Goal: Task Accomplishment & Management: Manage account settings

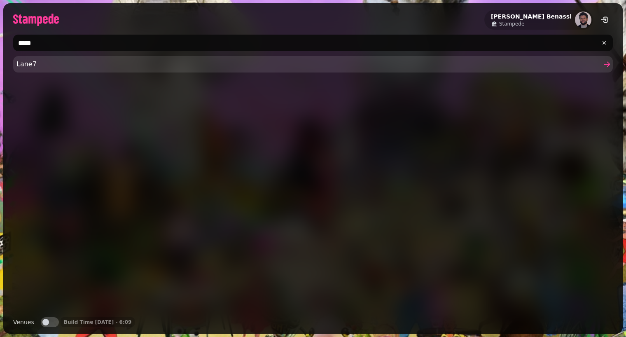
type input "*****"
click at [133, 102] on div "Lane7" at bounding box center [312, 183] width 599 height 254
click at [125, 65] on span "Lane7" at bounding box center [308, 64] width 585 height 10
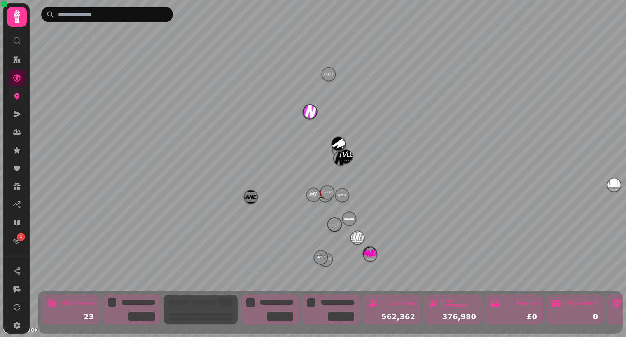
click at [17, 96] on icon at bounding box center [16, 96] width 5 height 7
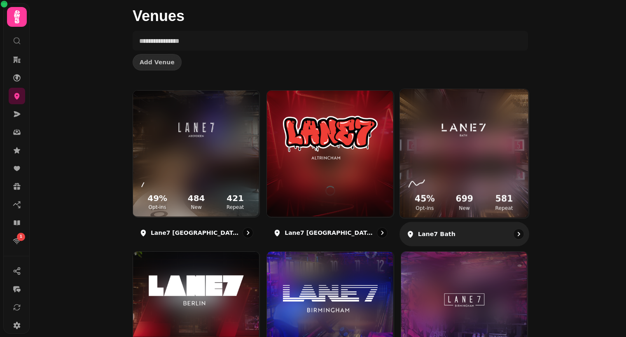
scroll to position [32, 0]
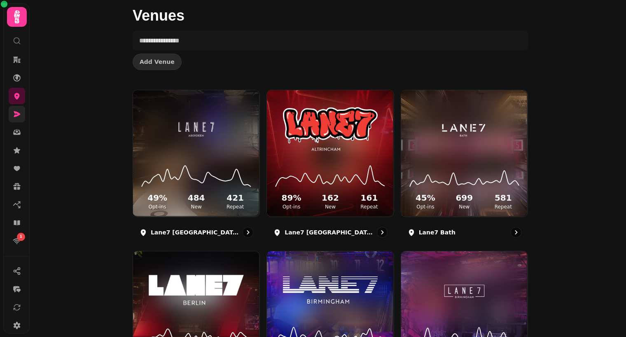
click at [18, 110] on icon at bounding box center [17, 114] width 8 height 8
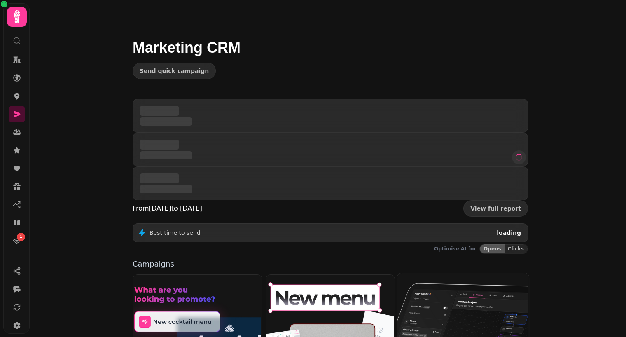
click at [494, 272] on img at bounding box center [461, 337] width 131 height 131
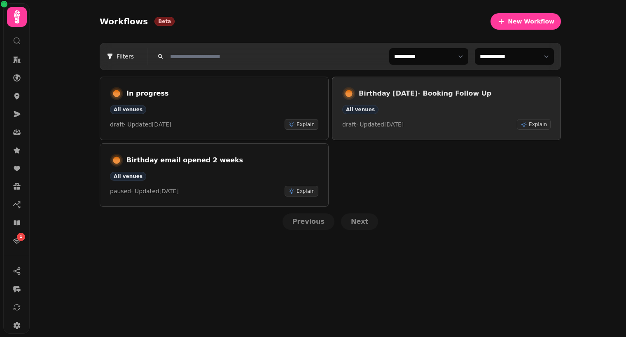
click at [453, 99] on div "Birthday in 2 weeks- Booking Follow Up" at bounding box center [446, 93] width 208 height 13
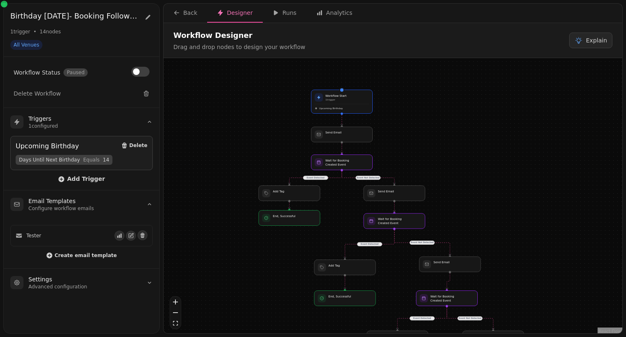
drag, startPoint x: 354, startPoint y: 174, endPoint x: 351, endPoint y: 214, distance: 39.6
click at [351, 214] on div "Event Detected Event Not Detected Event Detected Event Not Detected Event Detec…" at bounding box center [392, 196] width 459 height 277
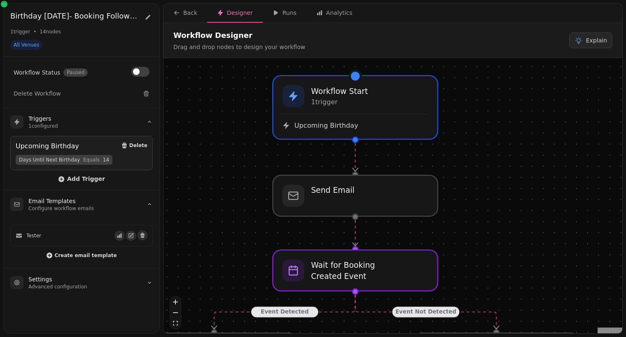
drag, startPoint x: 431, startPoint y: 147, endPoint x: 446, endPoint y: 170, distance: 27.2
click at [446, 170] on div "Event Detected Event Not Detected Event Detected Event Not Detected Event Detec…" at bounding box center [392, 196] width 459 height 277
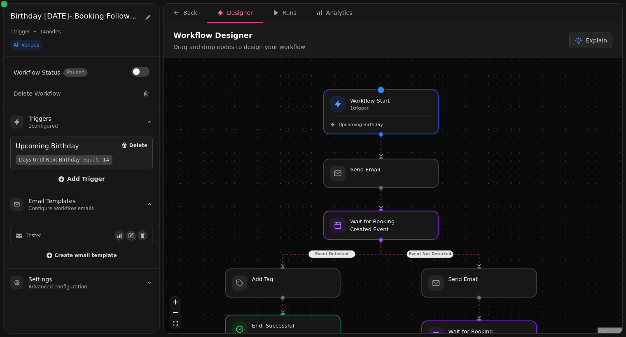
drag, startPoint x: 446, startPoint y: 170, endPoint x: 444, endPoint y: 155, distance: 15.0
click at [444, 155] on div "Event Detected Event Not Detected Event Detected Event Not Detected Event Detec…" at bounding box center [392, 196] width 459 height 277
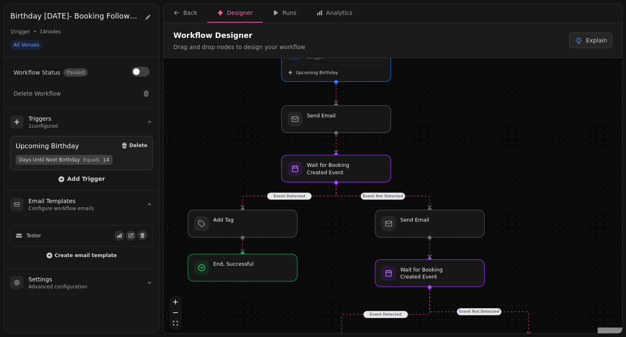
drag, startPoint x: 481, startPoint y: 232, endPoint x: 435, endPoint y: 176, distance: 72.6
click at [435, 175] on div "Event Detected Event Not Detected Event Detected Event Not Detected Event Detec…" at bounding box center [392, 196] width 459 height 277
click at [344, 166] on div at bounding box center [336, 169] width 112 height 28
select select "******"
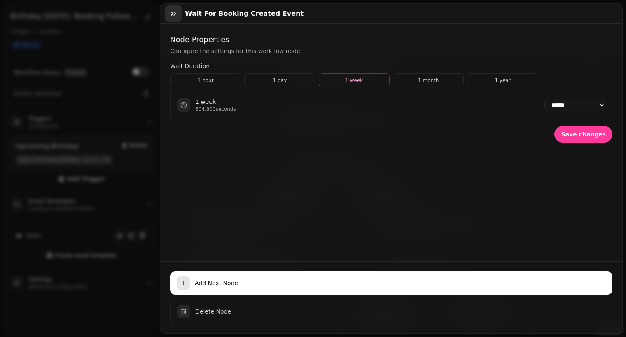
click at [173, 14] on icon "button" at bounding box center [173, 13] width 8 height 8
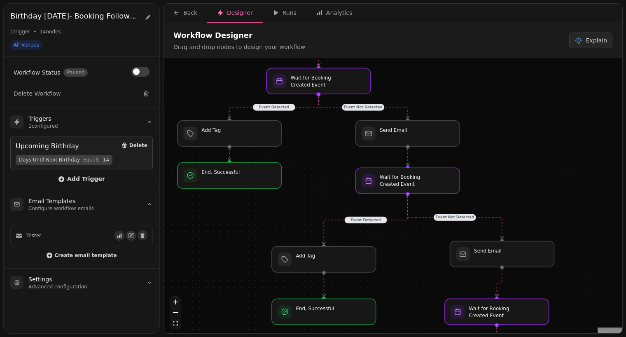
drag, startPoint x: 542, startPoint y: 232, endPoint x: 517, endPoint y: 140, distance: 95.2
click at [517, 140] on div "Event Detected Event Not Detected Event Detected Event Not Detected Event Detec…" at bounding box center [392, 196] width 459 height 277
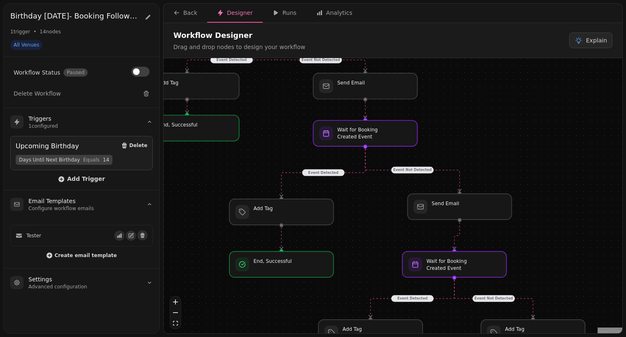
drag, startPoint x: 569, startPoint y: 201, endPoint x: 515, endPoint y: 144, distance: 78.1
click at [515, 144] on div "Event Detected Event Not Detected Event Detected Event Not Detected Event Detec…" at bounding box center [392, 196] width 459 height 277
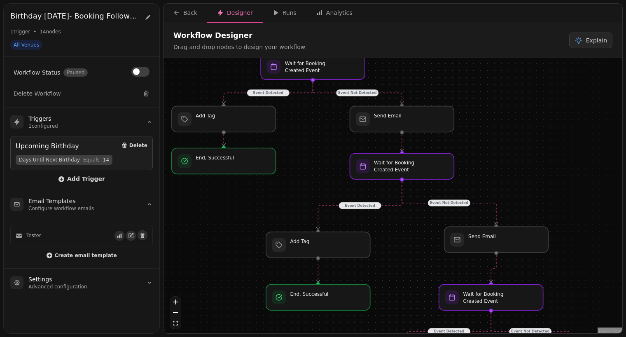
drag, startPoint x: 489, startPoint y: 122, endPoint x: 539, endPoint y: 167, distance: 67.3
click at [539, 167] on div "Event Detected Event Not Detected Event Detected Event Not Detected Event Detec…" at bounding box center [392, 196] width 459 height 277
click at [329, 78] on div at bounding box center [313, 67] width 106 height 26
select select "******"
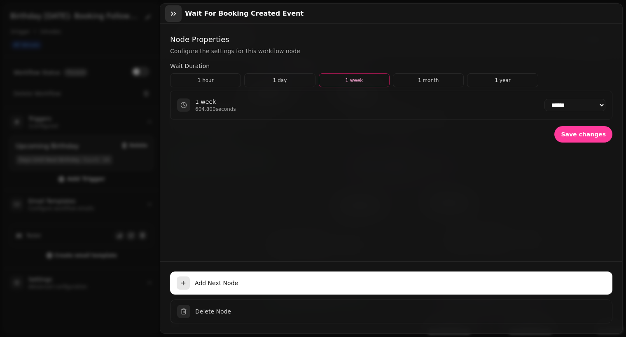
click at [176, 15] on icon "button" at bounding box center [173, 13] width 8 height 8
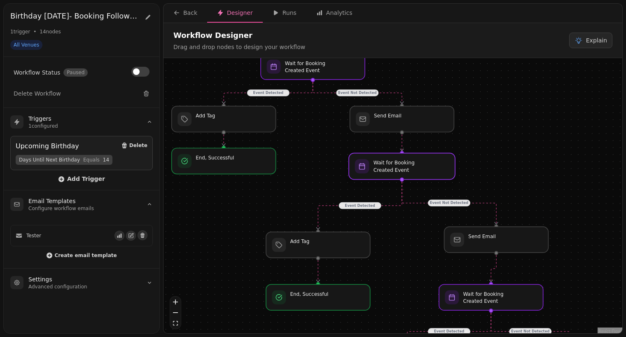
click at [429, 176] on div at bounding box center [402, 166] width 106 height 26
select select "*******"
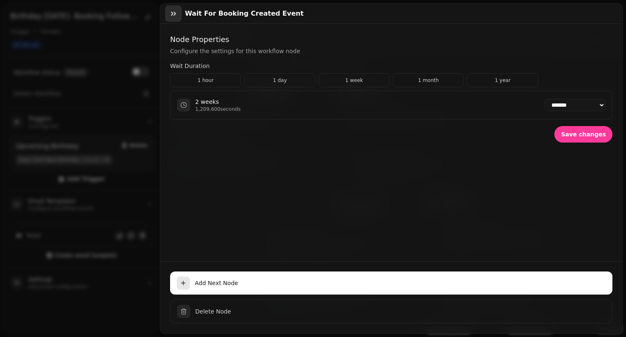
click at [172, 16] on icon "button" at bounding box center [173, 13] width 8 height 8
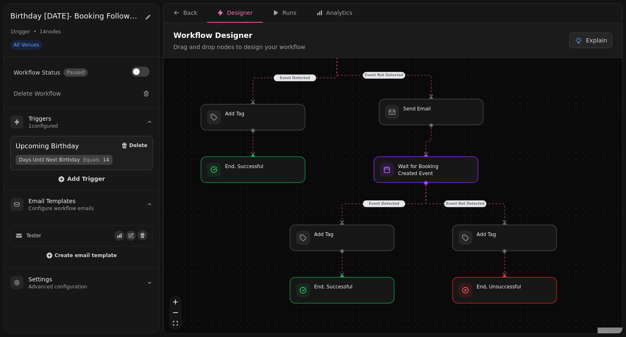
drag, startPoint x: 493, startPoint y: 183, endPoint x: 438, endPoint y: 65, distance: 130.4
click at [438, 65] on div "Event Detected Event Not Detected Event Detected Event Not Detected Event Detec…" at bounding box center [392, 196] width 459 height 277
click at [419, 164] on div at bounding box center [426, 170] width 106 height 26
select select "*******"
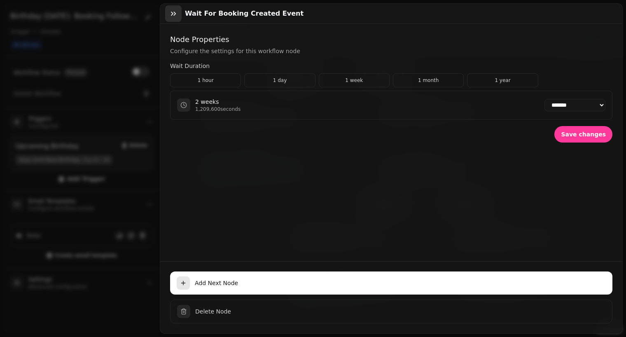
click at [173, 12] on icon "button" at bounding box center [173, 13] width 8 height 8
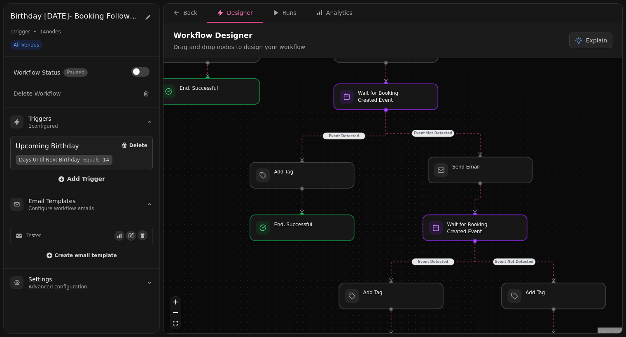
drag, startPoint x: 506, startPoint y: 177, endPoint x: 558, endPoint y: 238, distance: 80.9
click at [558, 238] on div "Event Detected Event Not Detected Event Detected Event Not Detected Event Detec…" at bounding box center [392, 196] width 459 height 277
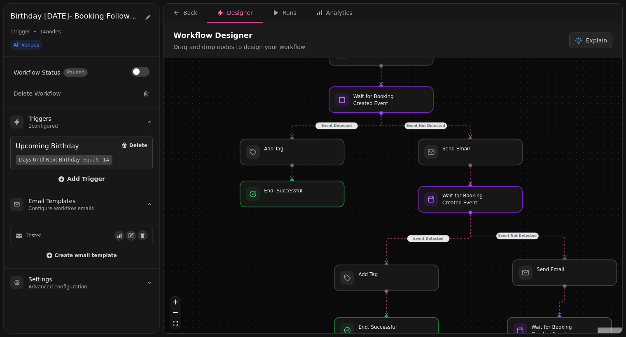
drag, startPoint x: 496, startPoint y: 121, endPoint x: 575, endPoint y: 217, distance: 124.6
click at [575, 217] on div "Event Detected Event Not Detected Event Detected Event Not Detected Event Detec…" at bounding box center [392, 196] width 459 height 277
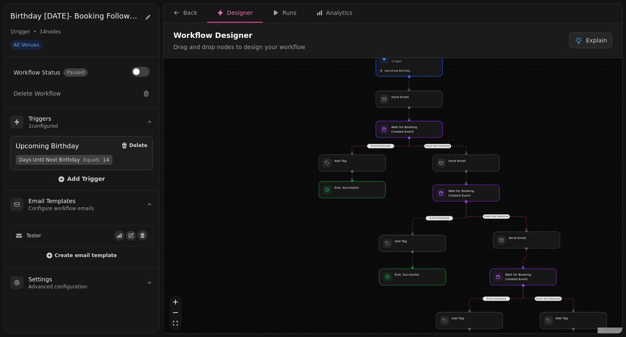
drag, startPoint x: 575, startPoint y: 217, endPoint x: 498, endPoint y: 191, distance: 81.4
click at [498, 191] on div "Event Detected Event Not Detected Event Detected Event Not Detected Event Detec…" at bounding box center [392, 196] width 459 height 277
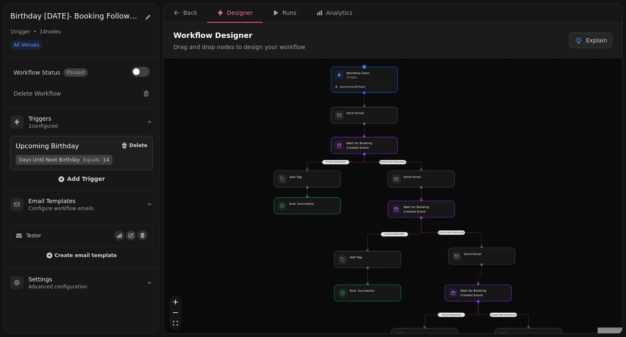
drag, startPoint x: 530, startPoint y: 177, endPoint x: 521, endPoint y: 186, distance: 13.4
click at [521, 186] on div "Event Detected Event Not Detected Event Detected Event Not Detected Event Detec…" at bounding box center [392, 196] width 459 height 277
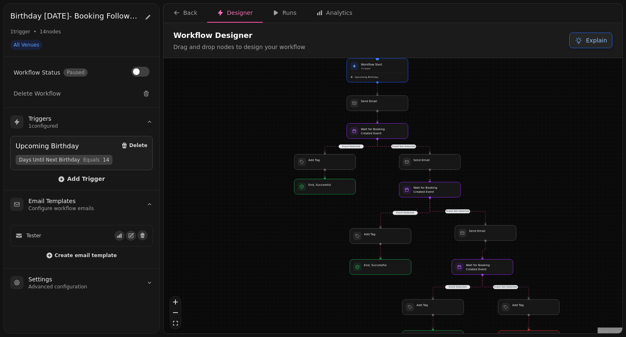
click at [597, 41] on span "Explain" at bounding box center [596, 40] width 21 height 8
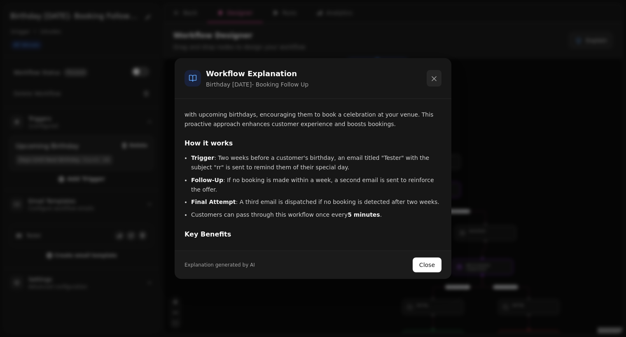
click at [438, 77] on button "button" at bounding box center [434, 78] width 15 height 16
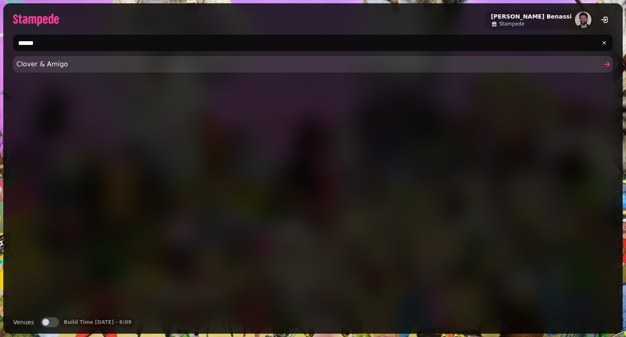
type input "******"
click at [105, 62] on span "Clover & Amigo" at bounding box center [308, 64] width 585 height 10
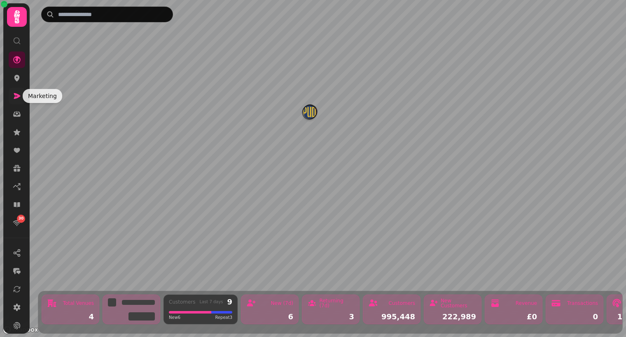
click at [19, 99] on icon at bounding box center [17, 96] width 8 height 8
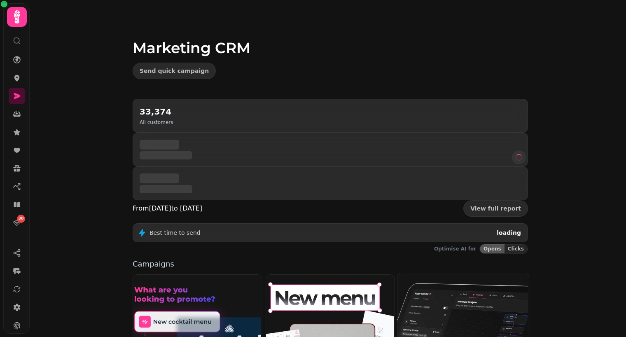
click at [445, 272] on img at bounding box center [461, 337] width 131 height 131
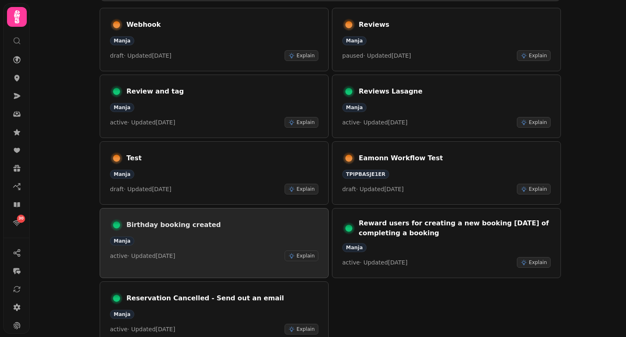
scroll to position [100, 0]
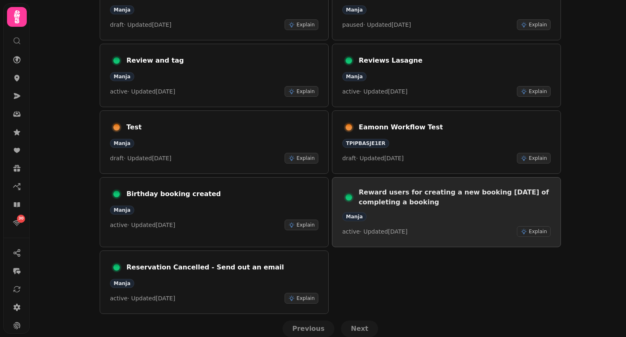
click at [437, 198] on h3 "Reward users for creating a new booking within 7 days of completing a booking" at bounding box center [455, 197] width 192 height 20
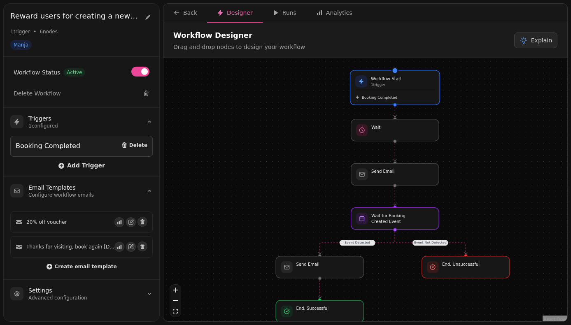
click at [376, 100] on div "Workflow Start 1 trigger Booking Completed" at bounding box center [394, 88] width 89 height 34
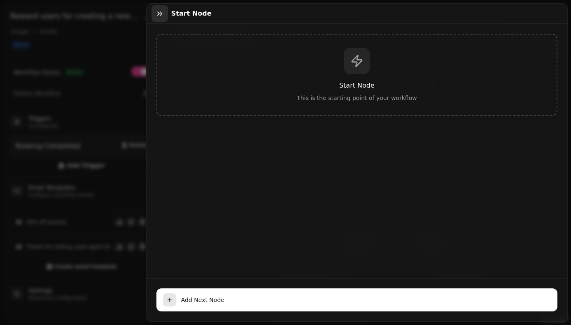
click at [158, 18] on button "button" at bounding box center [159, 13] width 16 height 16
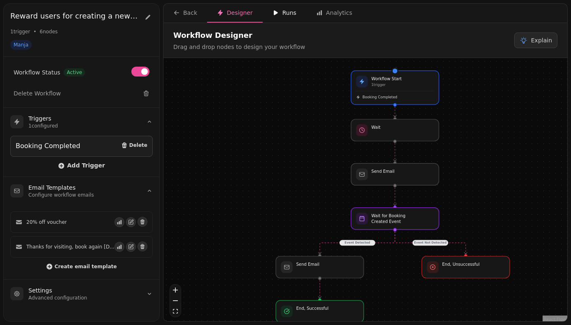
click at [284, 14] on div "Runs" at bounding box center [285, 13] width 24 height 8
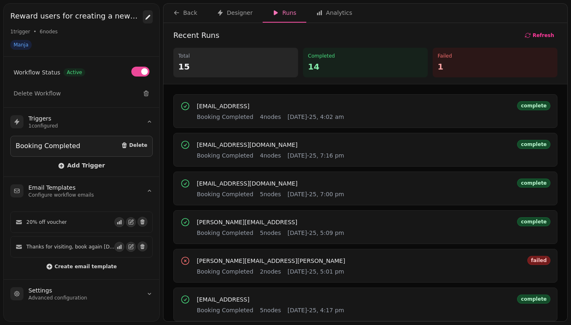
click at [148, 15] on icon at bounding box center [148, 17] width 7 height 7
select select "***"
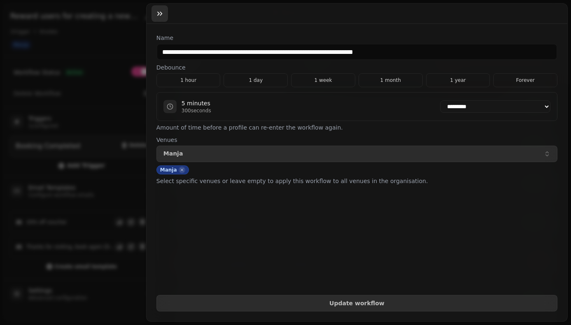
click at [161, 13] on icon "button" at bounding box center [160, 13] width 8 height 8
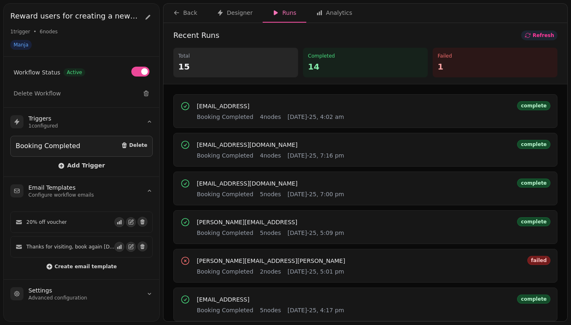
click at [539, 50] on span "Refresh" at bounding box center [542, 53] width 22 height 7
click at [539, 101] on span "Refresh" at bounding box center [528, 107] width 22 height 13
click at [530, 117] on span "Refresh" at bounding box center [519, 124] width 21 height 15
click at [539, 101] on span "Refresh" at bounding box center [528, 107] width 22 height 13
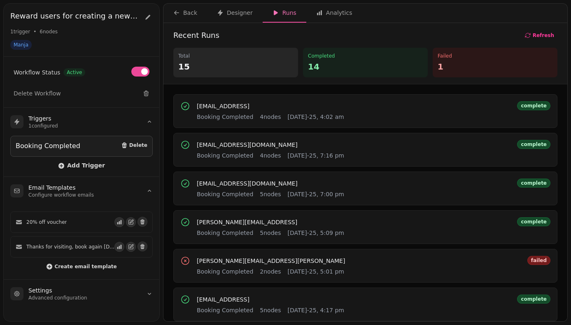
click at [149, 23] on div "Reward users for creating a new booking within 7 days of completing a booking 1…" at bounding box center [82, 30] width 156 height 53
click at [147, 17] on icon at bounding box center [147, 17] width 5 height 5
select select "***"
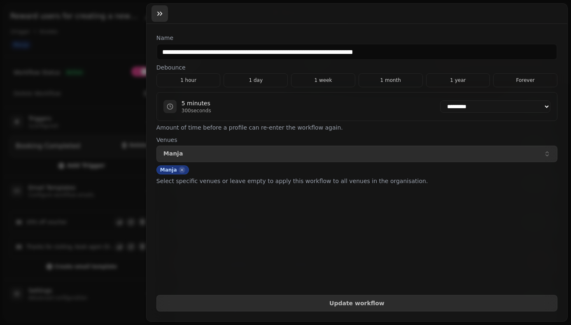
click at [161, 11] on icon "button" at bounding box center [160, 13] width 8 height 8
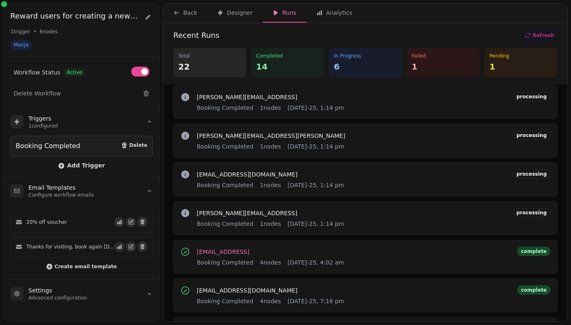
scroll to position [125, 0]
click at [242, 176] on span "josephrennie2001@gmail.com" at bounding box center [247, 175] width 101 height 6
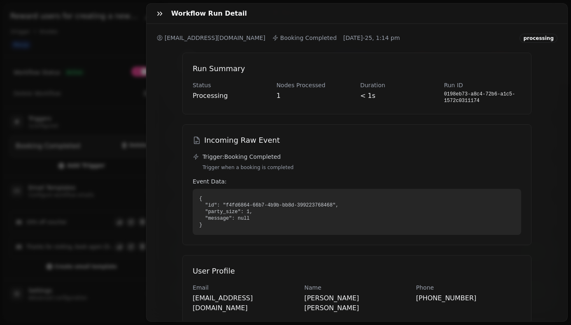
scroll to position [118, 0]
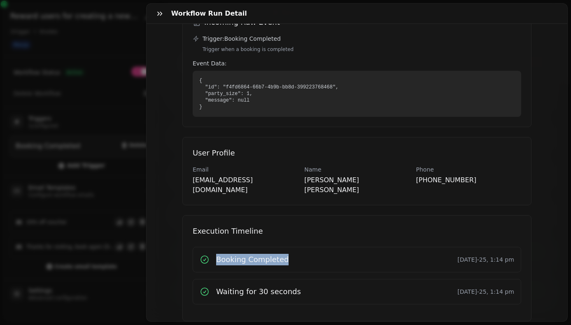
drag, startPoint x: 291, startPoint y: 252, endPoint x: 193, endPoint y: 251, distance: 97.6
click at [193, 251] on div "Booking Completed 27th Aug-25, 1:14 pm" at bounding box center [357, 260] width 329 height 26
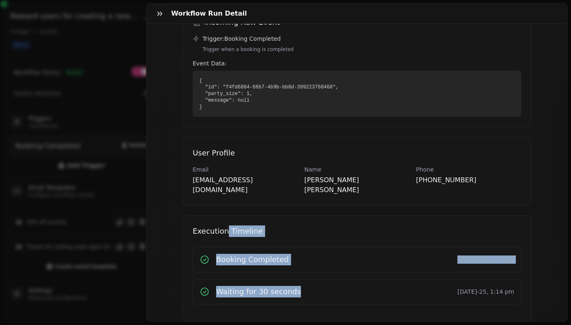
drag, startPoint x: 300, startPoint y: 282, endPoint x: 207, endPoint y: 209, distance: 117.9
click at [209, 215] on div "Execution Timeline Booking Completed 27th Aug-25, 1:14 pm Waiting for 30 second…" at bounding box center [356, 268] width 349 height 106
click at [159, 14] on icon "button" at bounding box center [159, 14] width 5 height 4
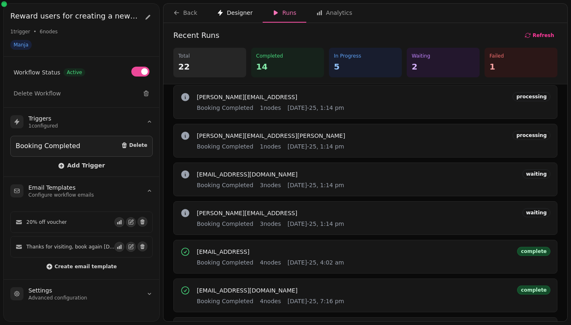
click at [229, 16] on div "Designer" at bounding box center [235, 13] width 36 height 8
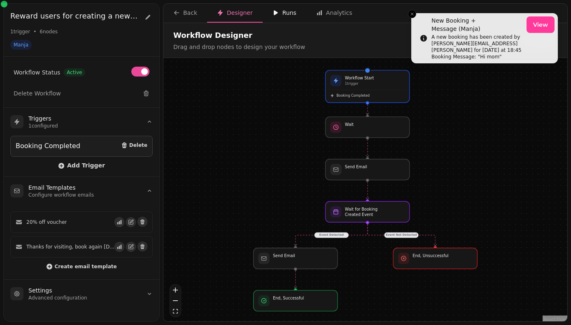
click at [286, 12] on div "Runs" at bounding box center [285, 13] width 24 height 8
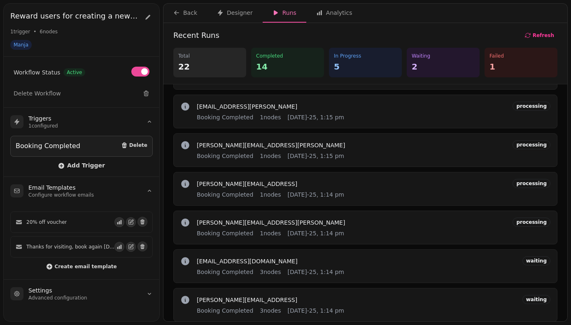
scroll to position [85, 0]
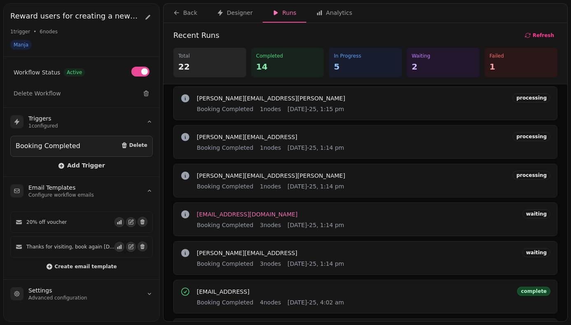
click at [262, 214] on span "josephrennie2001@gmail.com" at bounding box center [247, 215] width 101 height 6
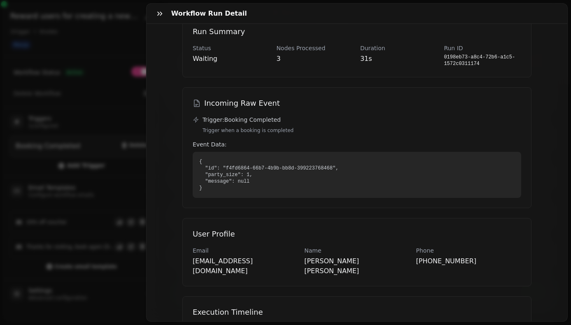
scroll to position [182, 0]
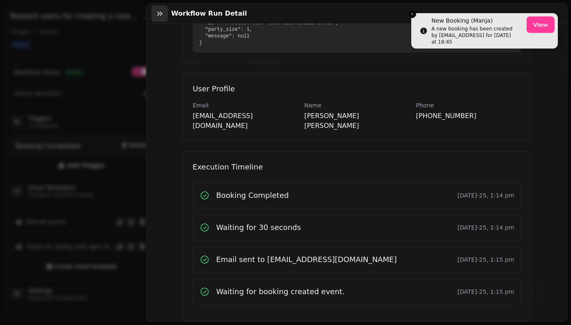
click at [159, 15] on icon "button" at bounding box center [160, 13] width 8 height 8
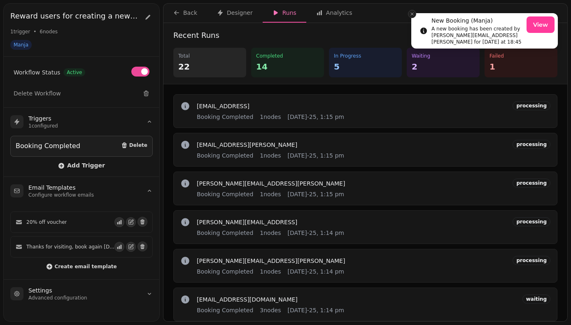
click at [411, 12] on icon "Close toast" at bounding box center [412, 14] width 5 height 5
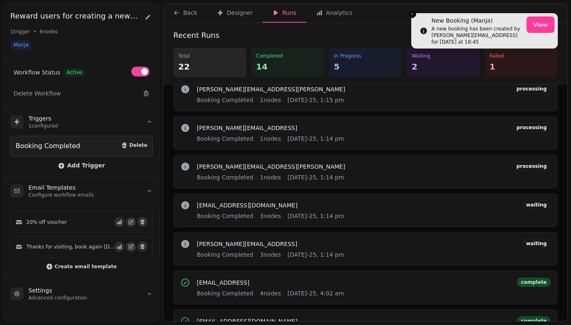
scroll to position [101, 0]
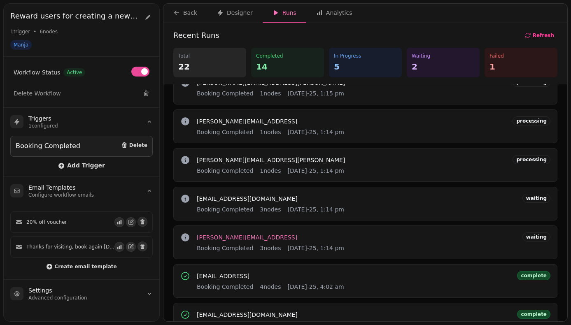
click at [233, 239] on span "patrick@stampede.ai" at bounding box center [247, 238] width 100 height 6
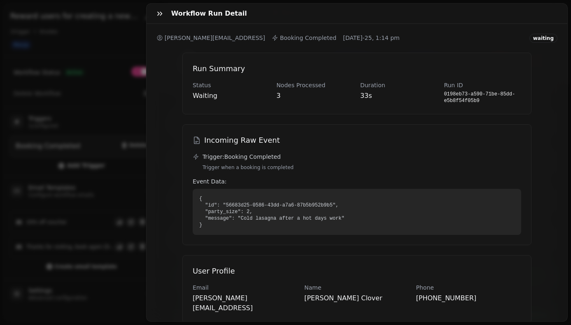
scroll to position [182, 0]
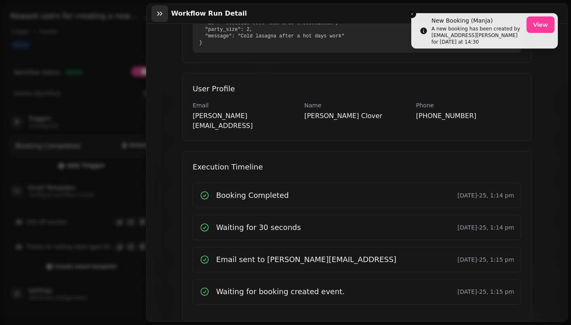
click at [158, 14] on icon "button" at bounding box center [160, 13] width 8 height 8
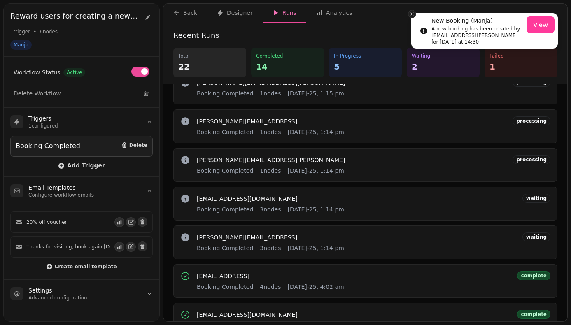
click at [412, 12] on icon "Close toast" at bounding box center [412, 14] width 5 height 5
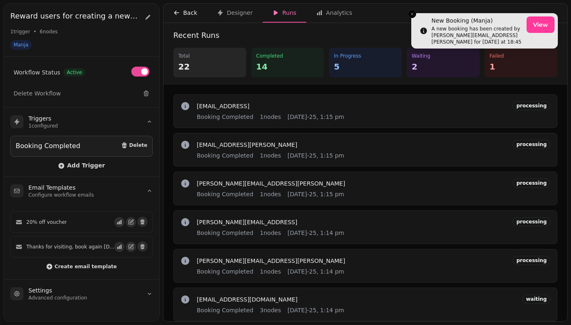
click at [196, 15] on div "Back" at bounding box center [185, 13] width 24 height 8
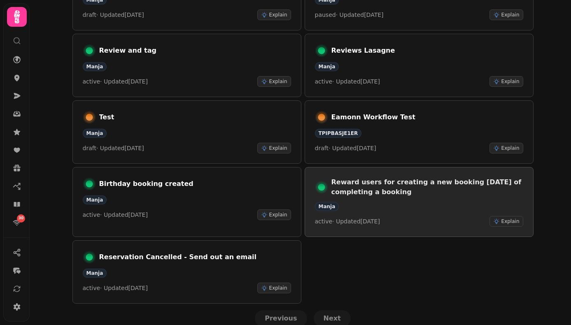
scroll to position [124, 0]
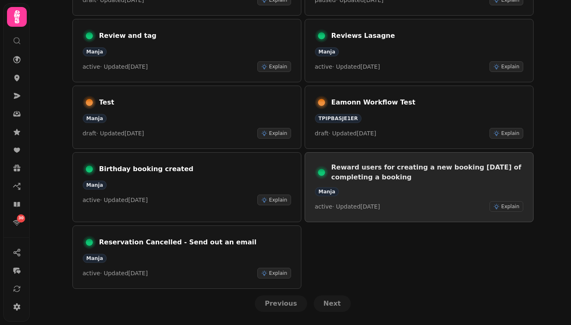
click at [391, 175] on h3 "Reward users for creating a new booking within 7 days of completing a booking" at bounding box center [427, 173] width 192 height 20
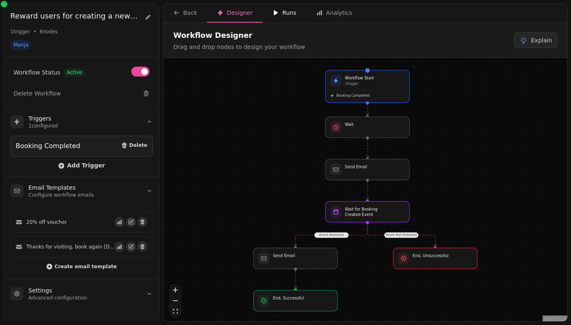
click at [290, 9] on div "Runs" at bounding box center [285, 13] width 24 height 8
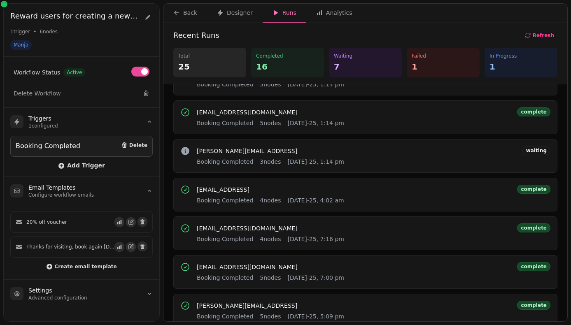
scroll to position [192, 0]
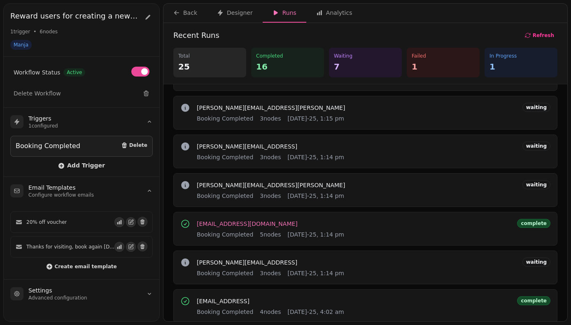
click at [261, 225] on span "josephrennie2001@gmail.com" at bounding box center [247, 224] width 101 height 6
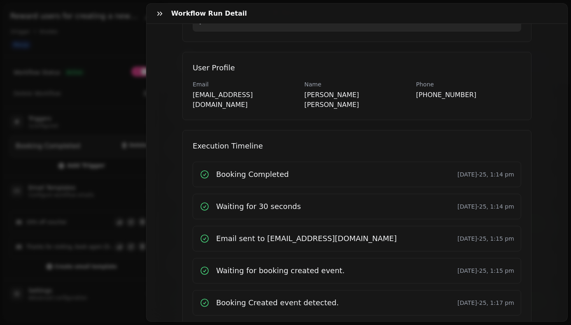
scroll to position [279, 0]
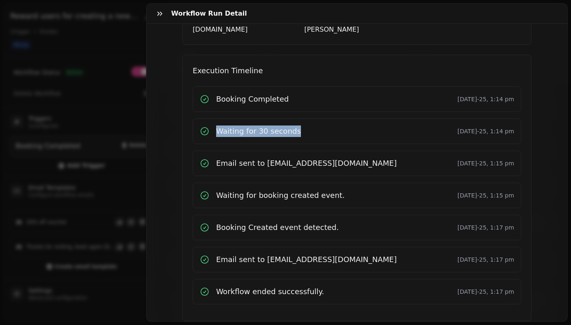
drag, startPoint x: 310, startPoint y: 117, endPoint x: 190, endPoint y: 117, distance: 120.6
click at [190, 117] on div "Execution Timeline Booking Completed 27th Aug-25, 1:14 pm Waiting for 30 second…" at bounding box center [356, 188] width 349 height 267
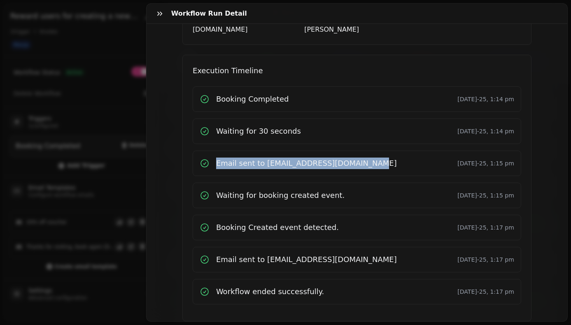
drag, startPoint x: 377, startPoint y: 158, endPoint x: 184, endPoint y: 158, distance: 193.1
click at [184, 158] on div "Execution Timeline Booking Completed 27th Aug-25, 1:14 pm Waiting for 30 second…" at bounding box center [356, 188] width 349 height 267
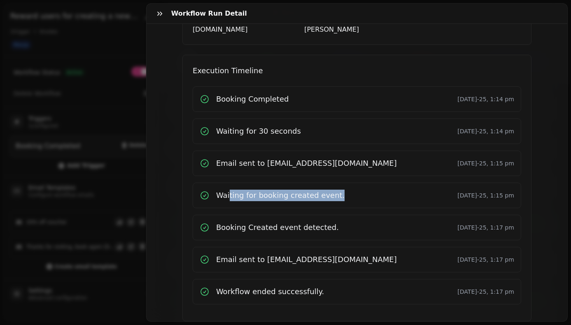
drag, startPoint x: 347, startPoint y: 185, endPoint x: 230, endPoint y: 185, distance: 117.3
click at [230, 190] on div "Waiting for booking created event. 27th Aug-25, 1:15 pm" at bounding box center [357, 196] width 315 height 12
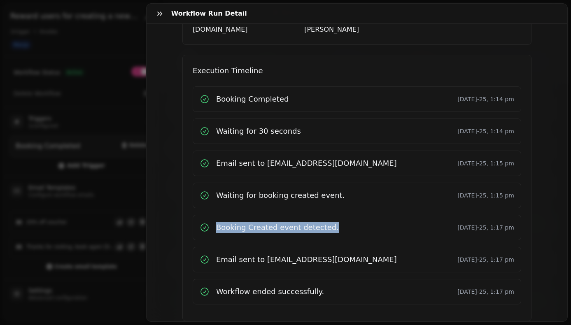
drag, startPoint x: 333, startPoint y: 221, endPoint x: 187, endPoint y: 222, distance: 146.2
click at [187, 222] on div "Execution Timeline Booking Completed 27th Aug-25, 1:14 pm Waiting for 30 second…" at bounding box center [356, 188] width 349 height 267
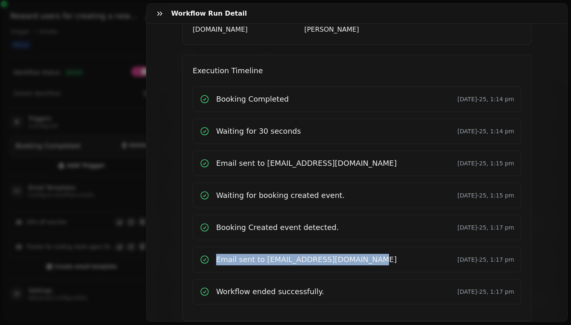
drag, startPoint x: 373, startPoint y: 249, endPoint x: 190, endPoint y: 246, distance: 183.6
click at [190, 246] on div "Execution Timeline Booking Completed 27th Aug-25, 1:14 pm Waiting for 30 second…" at bounding box center [356, 188] width 349 height 267
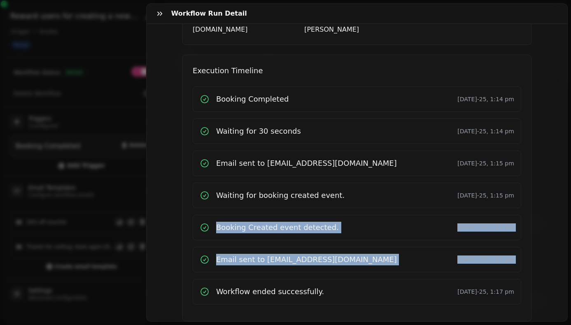
drag, startPoint x: 329, startPoint y: 276, endPoint x: 177, endPoint y: 213, distance: 164.1
click at [177, 213] on div "Run Summary Status complete Nodes Processed 5 Duration 2m 54s Run ID 0198eb73-a…" at bounding box center [356, 47] width 369 height 567
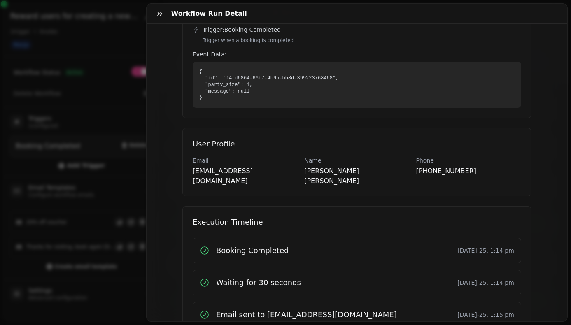
scroll to position [0, 0]
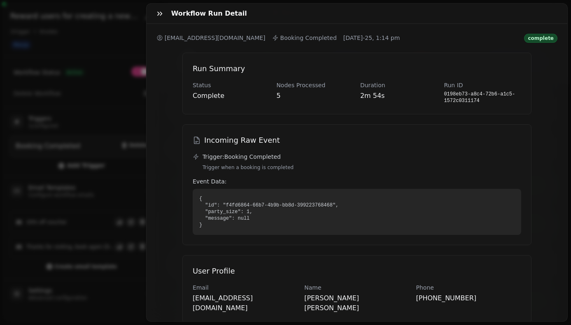
click at [272, 98] on div "Status complete Nodes Processed 5 Duration 2m 54s Run ID 0198eb73-a8c4-72b6-a1c…" at bounding box center [357, 92] width 329 height 23
click at [159, 15] on icon "button" at bounding box center [160, 13] width 8 height 8
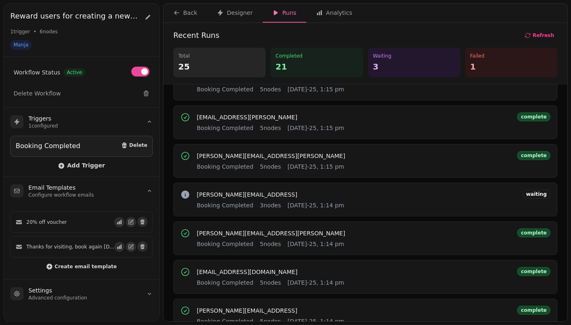
scroll to position [140, 0]
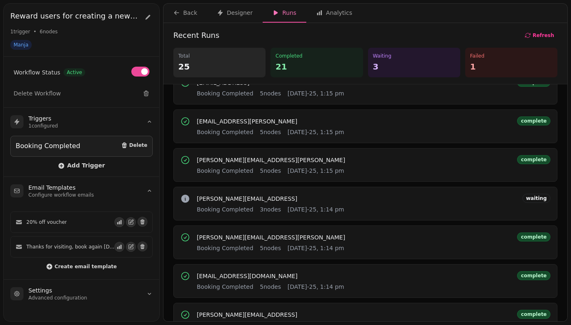
drag, startPoint x: 255, startPoint y: 170, endPoint x: 341, endPoint y: 167, distance: 86.1
click at [341, 167] on div "cameron.fitzsimmons@stampede.ai Booking Completed 5 nodes 27th Aug-25, 1:15 pm …" at bounding box center [365, 165] width 370 height 20
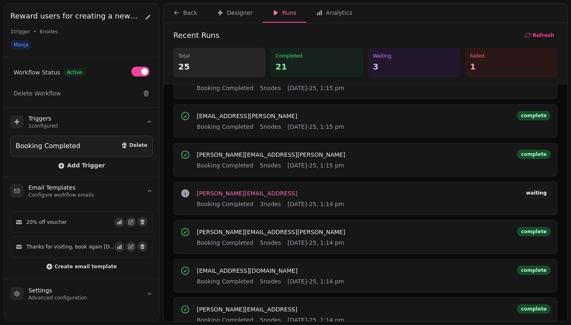
scroll to position [156, 0]
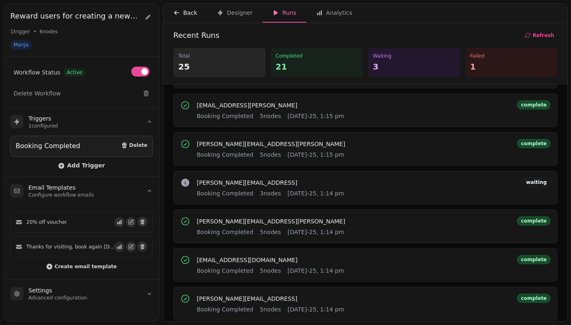
click at [179, 12] on icon "button" at bounding box center [176, 12] width 7 height 7
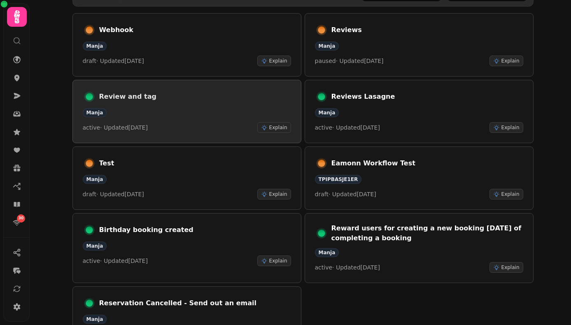
scroll to position [65, 0]
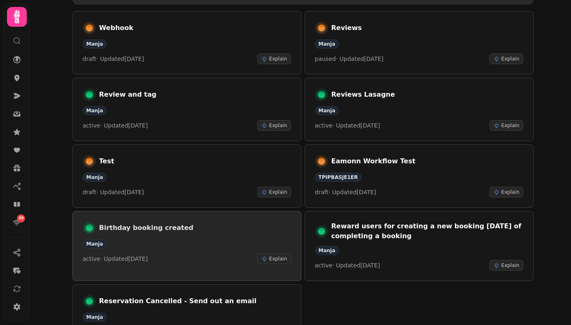
click at [143, 231] on h3 "Birthday booking created" at bounding box center [195, 228] width 192 height 10
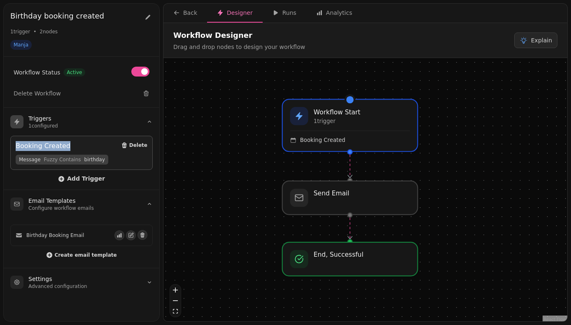
drag, startPoint x: 72, startPoint y: 145, endPoint x: 17, endPoint y: 145, distance: 54.8
click at [17, 145] on div "Booking Created Delete" at bounding box center [82, 146] width 132 height 10
click at [187, 10] on div "Back" at bounding box center [185, 13] width 24 height 8
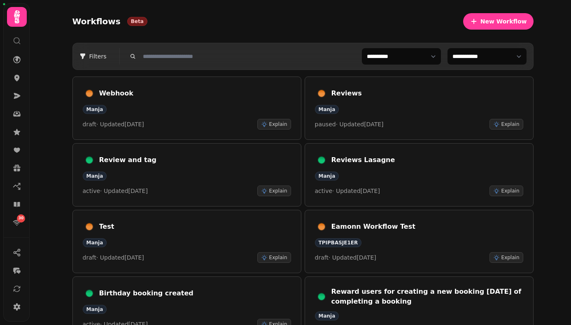
scroll to position [51, 0]
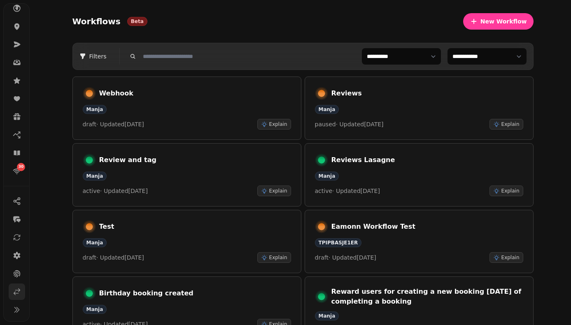
click at [14, 293] on icon at bounding box center [17, 292] width 8 height 8
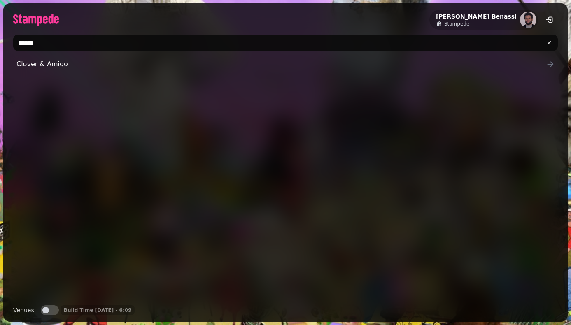
click at [181, 42] on input "******" at bounding box center [285, 43] width 545 height 16
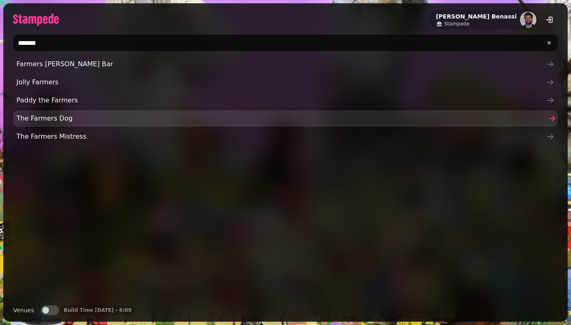
type input "*******"
click at [37, 118] on span "The Farmers Dog" at bounding box center [281, 119] width 530 height 10
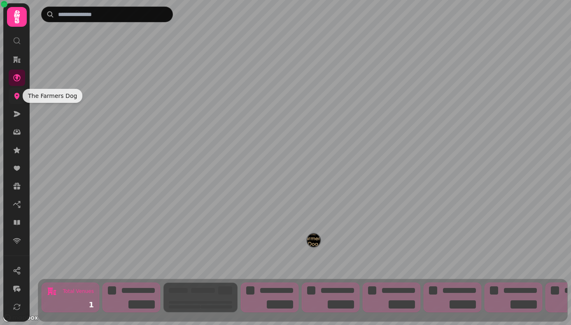
click at [17, 100] on link at bounding box center [17, 96] width 16 height 16
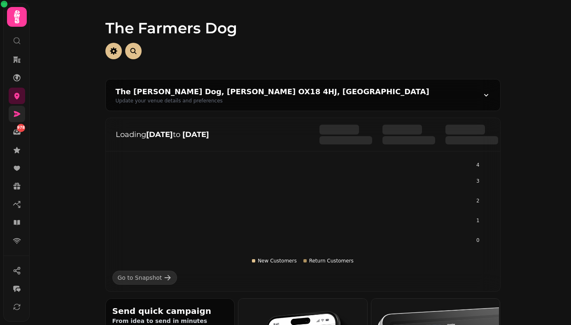
click at [16, 112] on icon at bounding box center [17, 114] width 7 height 6
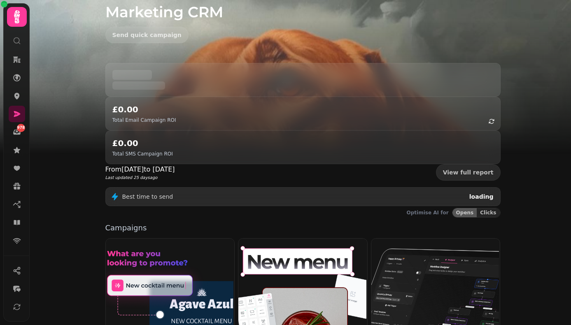
scroll to position [37, 0]
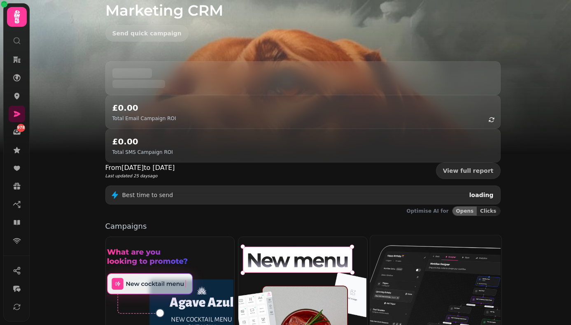
click at [450, 236] on img at bounding box center [434, 300] width 131 height 131
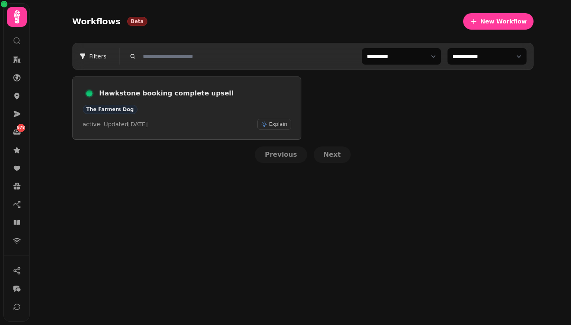
click at [176, 103] on div "Hawkstone booking complete upsell The Farmers Dog active · Updated 25 Aug 2025 …" at bounding box center [187, 108] width 208 height 43
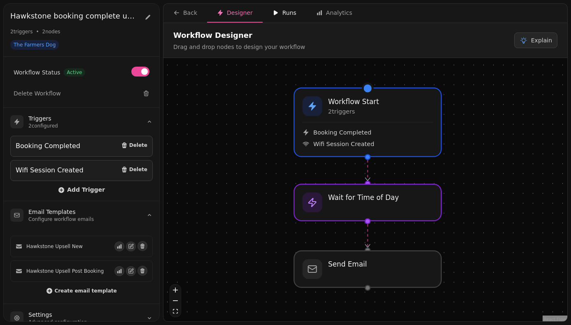
click at [284, 12] on div "Runs" at bounding box center [285, 13] width 24 height 8
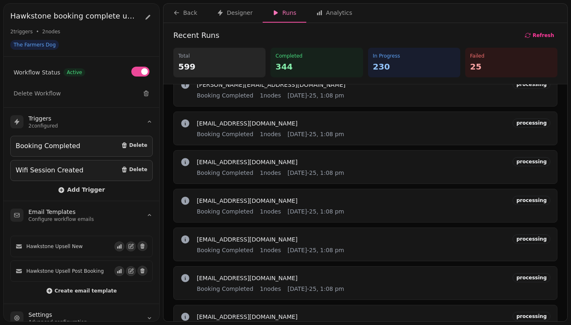
scroll to position [61, 0]
click at [228, 12] on div "Designer" at bounding box center [235, 13] width 36 height 8
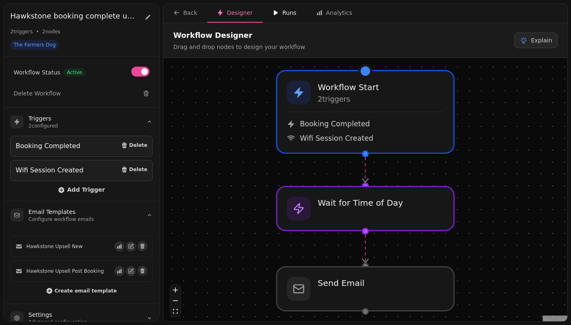
click at [277, 17] on button "Runs" at bounding box center [285, 13] width 44 height 19
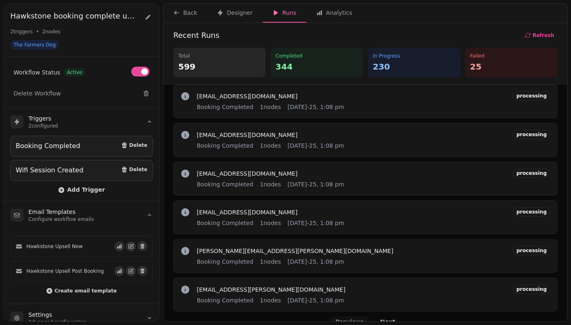
scroll to position [374, 0]
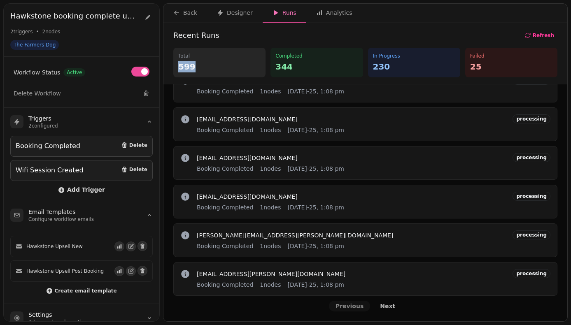
drag, startPoint x: 212, startPoint y: 70, endPoint x: 176, endPoint y: 70, distance: 35.8
click at [176, 70] on div "Total 599" at bounding box center [219, 63] width 92 height 30
drag, startPoint x: 492, startPoint y: 68, endPoint x: 470, endPoint y: 68, distance: 21.8
click at [470, 68] on p "25" at bounding box center [511, 67] width 82 height 12
drag, startPoint x: 303, startPoint y: 71, endPoint x: 263, endPoint y: 70, distance: 40.4
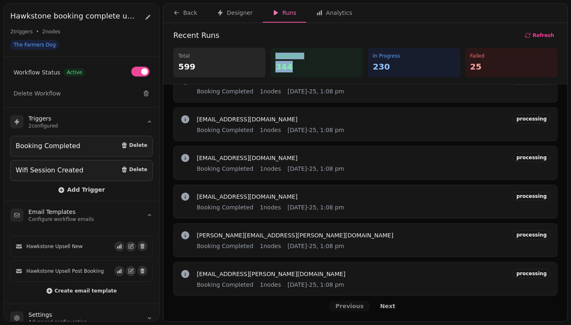
click at [263, 70] on div "Total 599 Completed 344 In Progress 230 Failed 25" at bounding box center [365, 63] width 384 height 30
drag, startPoint x: 417, startPoint y: 67, endPoint x: 365, endPoint y: 68, distance: 51.5
click at [365, 68] on div "Total 599 Completed 344 In Progress 230 Failed 25" at bounding box center [365, 63] width 384 height 30
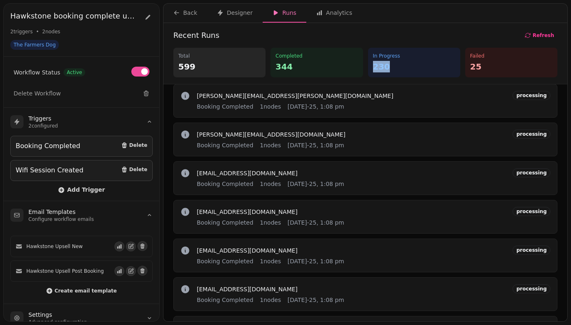
scroll to position [0, 0]
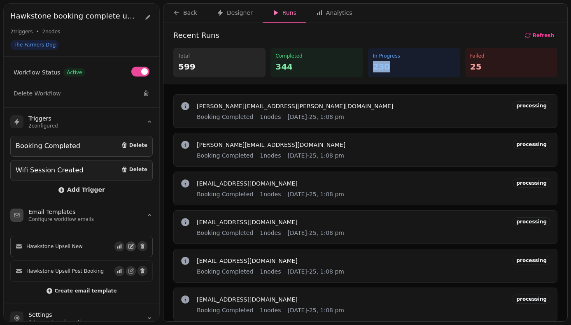
click at [131, 245] on icon "button" at bounding box center [131, 245] width 3 height 3
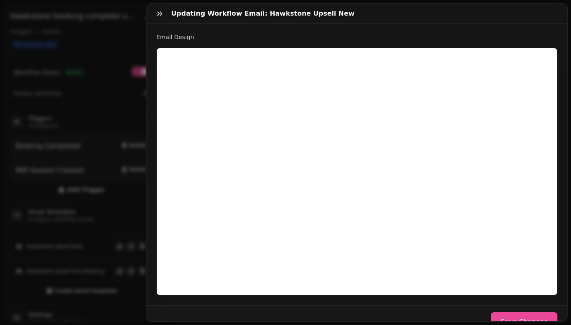
scroll to position [210, 0]
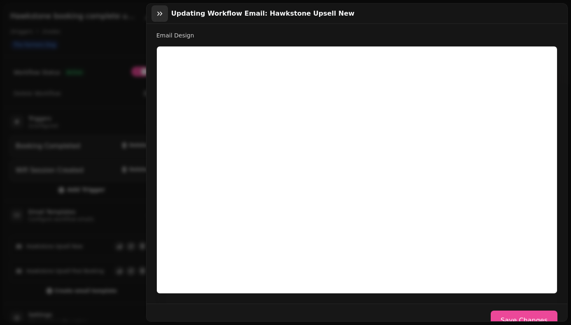
click at [162, 14] on icon "button" at bounding box center [160, 13] width 8 height 8
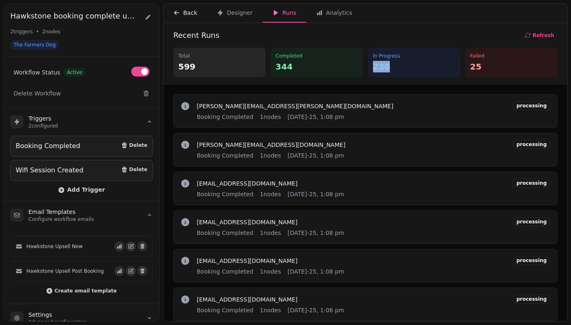
click at [182, 10] on div "Back" at bounding box center [185, 13] width 24 height 8
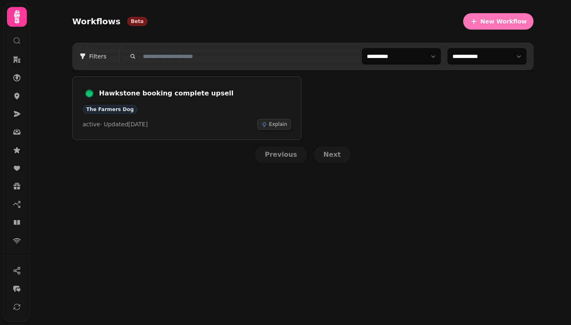
click at [504, 19] on span "New Workflow" at bounding box center [503, 22] width 47 height 6
select select "***"
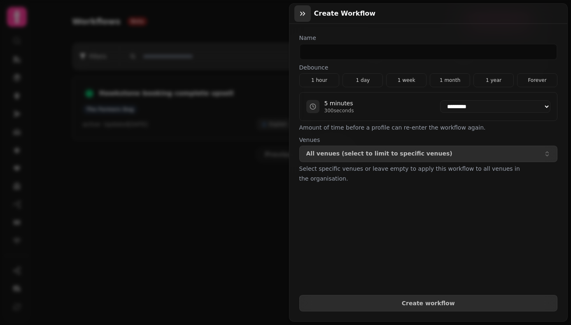
click at [308, 7] on button "button" at bounding box center [302, 13] width 16 height 16
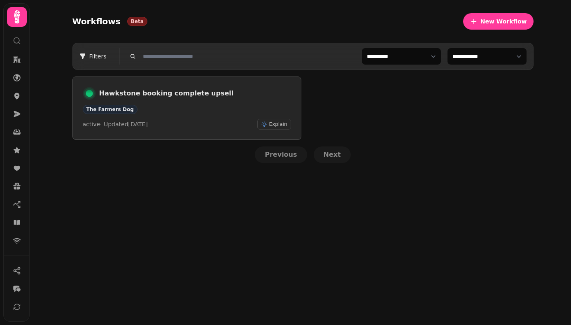
click at [169, 98] on h3 "Hawkstone booking complete upsell" at bounding box center [195, 94] width 192 height 10
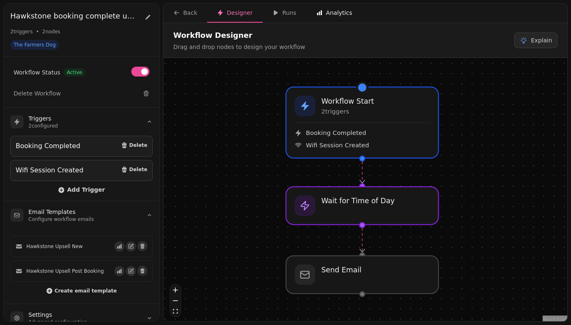
click at [331, 9] on div "Analytics" at bounding box center [334, 13] width 36 height 8
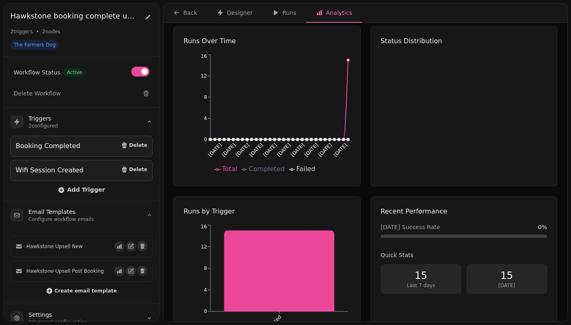
scroll to position [117, 0]
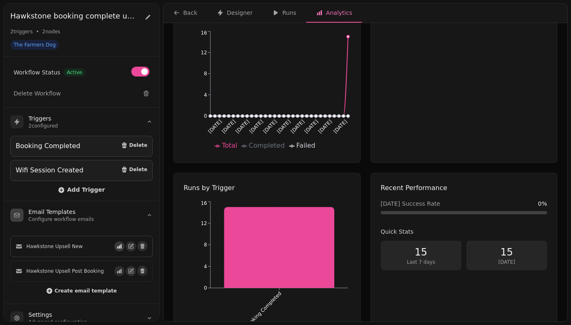
click at [120, 247] on icon "button" at bounding box center [120, 247] width 6 height 6
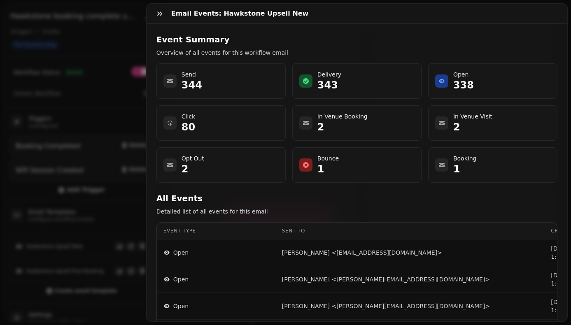
drag, startPoint x: 215, startPoint y: 90, endPoint x: 175, endPoint y: 94, distance: 39.7
click at [175, 94] on div "Send 344" at bounding box center [220, 80] width 129 height 35
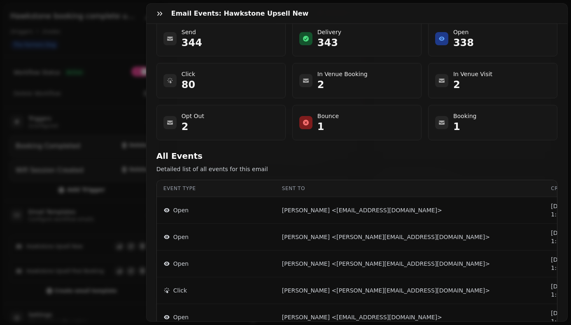
scroll to position [44, 0]
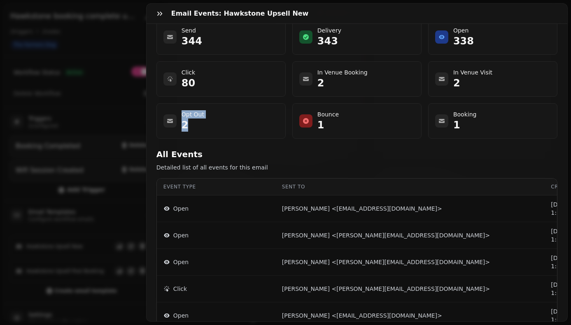
drag, startPoint x: 203, startPoint y: 126, endPoint x: 168, endPoint y: 126, distance: 35.4
click at [168, 126] on div "Opt Out 2" at bounding box center [220, 120] width 115 height 21
drag, startPoint x: 359, startPoint y: 121, endPoint x: 306, endPoint y: 121, distance: 53.5
click at [306, 121] on div "Bounce 1" at bounding box center [356, 120] width 115 height 21
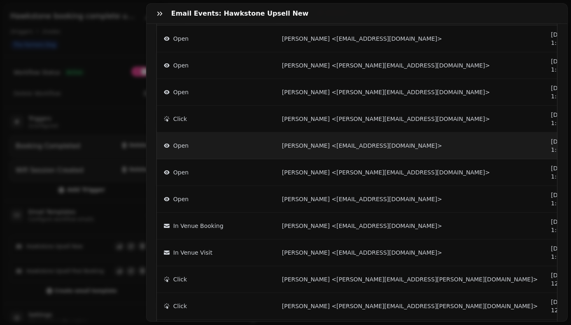
scroll to position [223, 0]
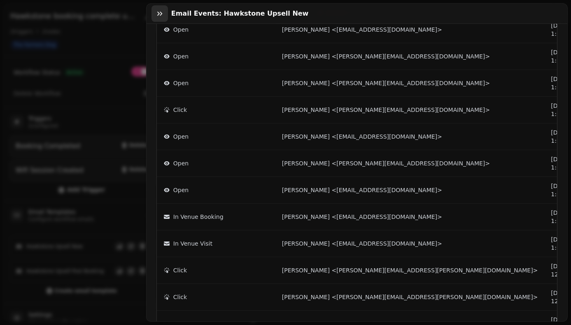
click at [165, 17] on button "button" at bounding box center [159, 13] width 16 height 16
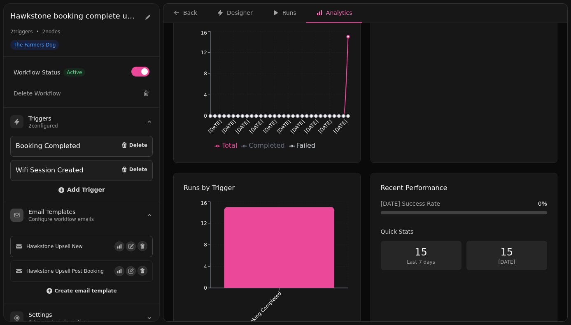
scroll to position [117, 0]
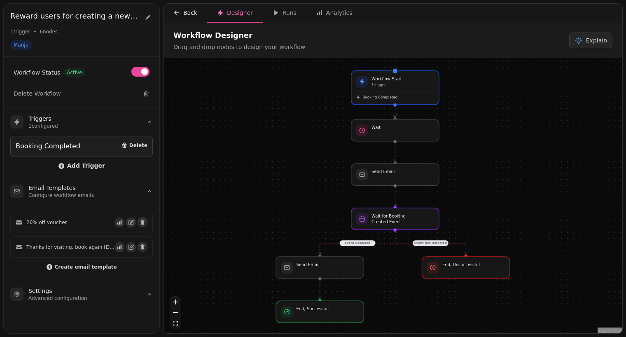
click at [185, 12] on div "Back" at bounding box center [185, 13] width 24 height 8
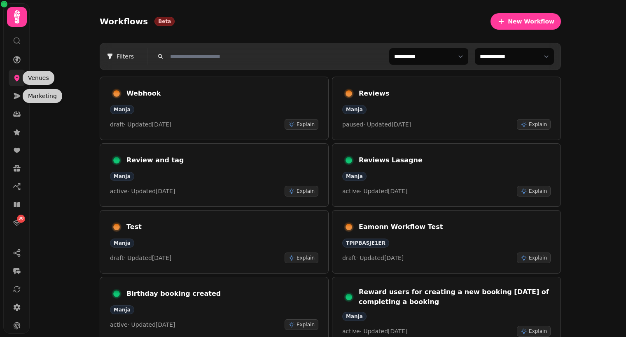
click at [17, 77] on icon at bounding box center [17, 78] width 8 height 8
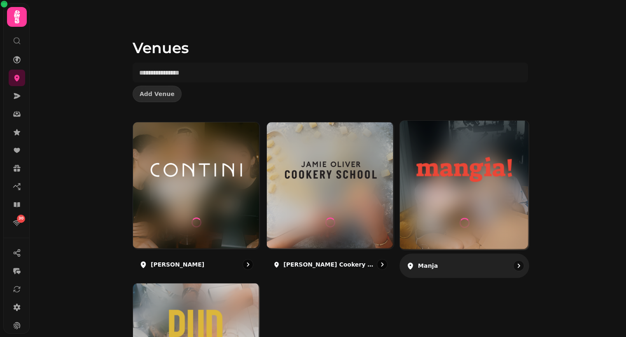
click at [468, 198] on div at bounding box center [464, 223] width 10 height 54
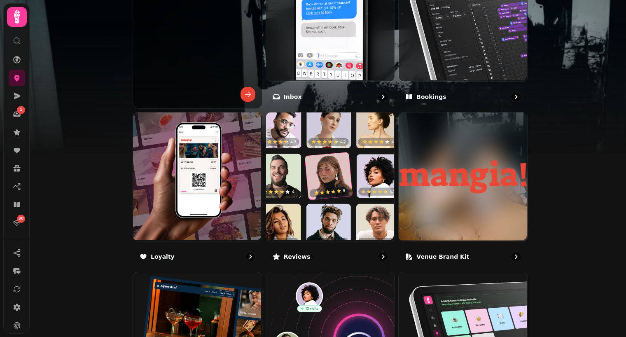
scroll to position [345, 0]
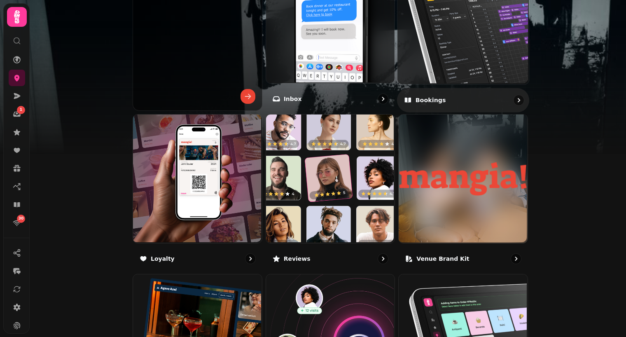
click at [489, 37] on img at bounding box center [461, 17] width 131 height 131
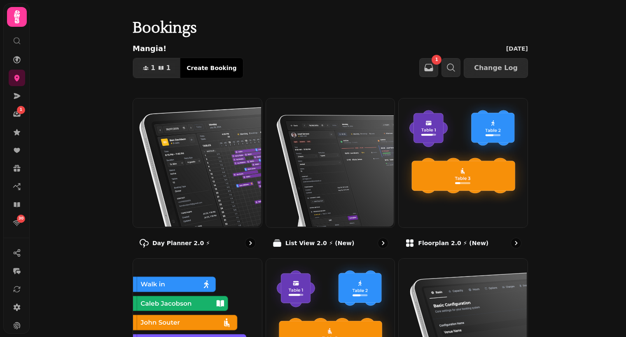
scroll to position [104, 0]
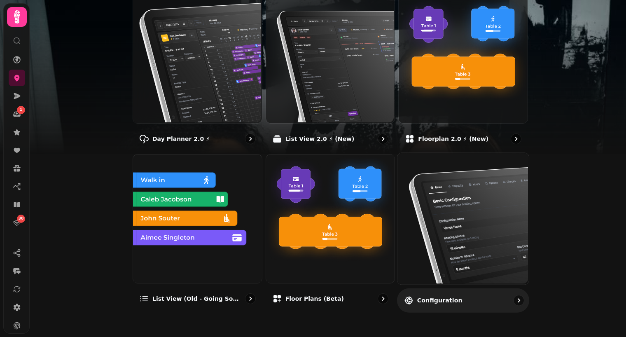
click at [469, 189] on img at bounding box center [461, 217] width 131 height 131
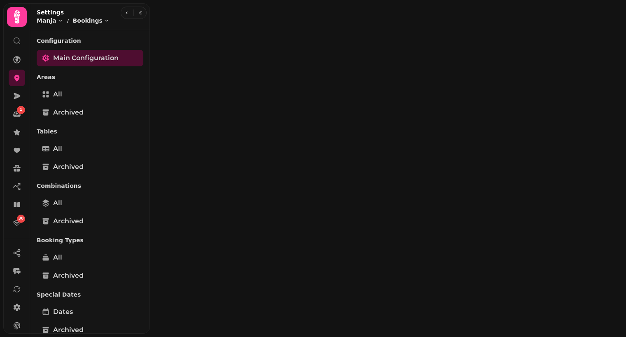
select select "**********"
select select "****"
select select "*"
select select "***"
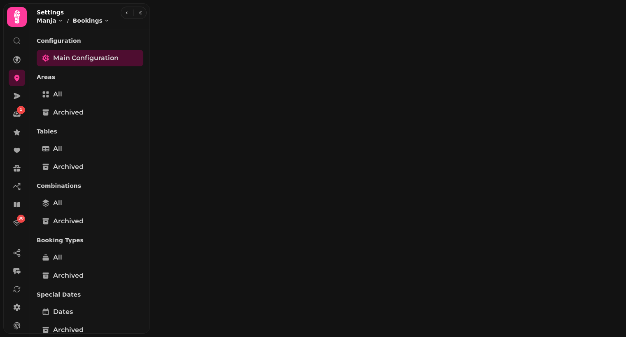
select select "**"
select select "****"
select select "**"
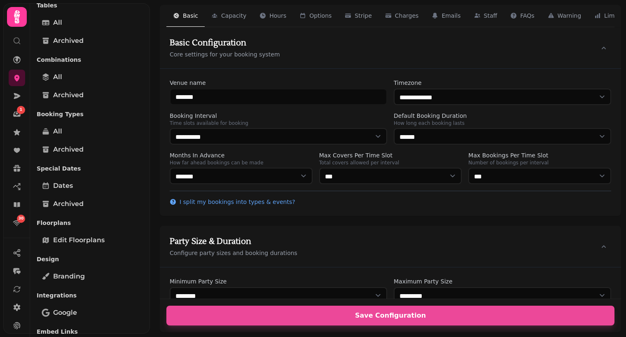
scroll to position [187, 0]
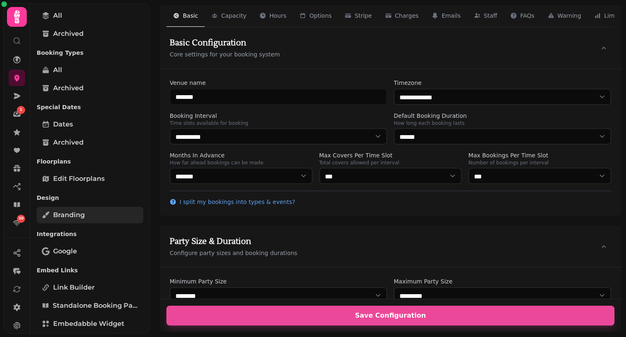
click at [80, 219] on span "Branding" at bounding box center [69, 215] width 32 height 10
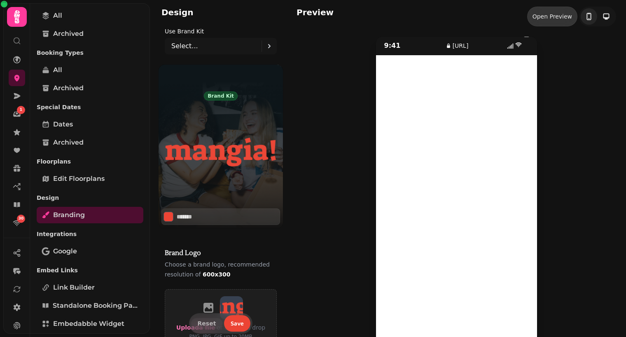
click at [559, 19] on div "Open Preview" at bounding box center [552, 16] width 40 height 8
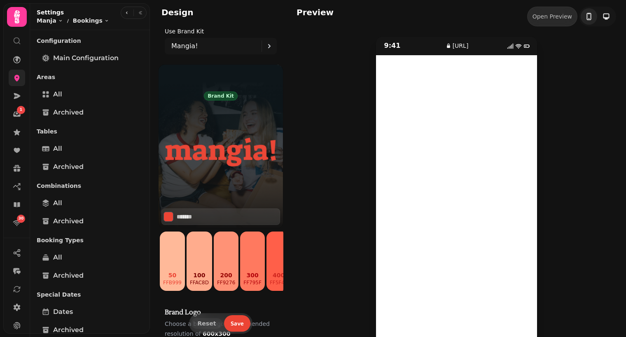
click at [17, 74] on icon at bounding box center [17, 78] width 8 height 8
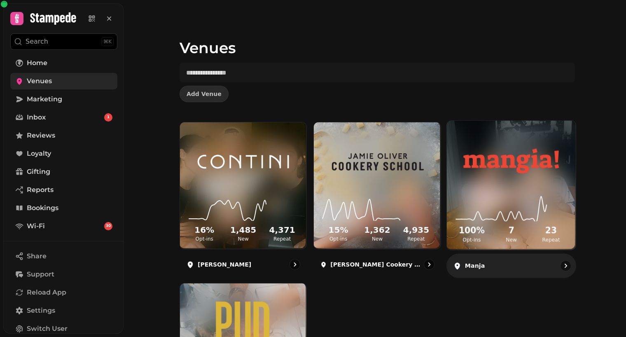
click at [504, 177] on img at bounding box center [511, 161] width 97 height 54
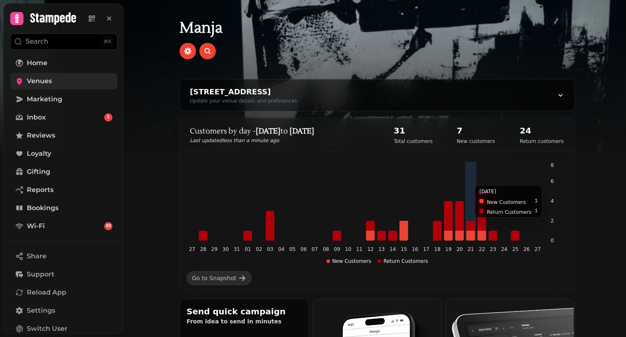
scroll to position [171, 0]
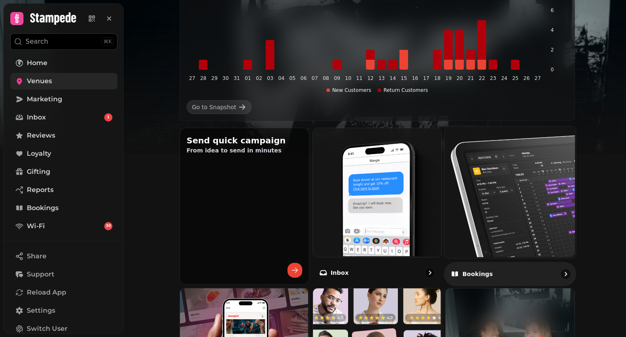
click at [524, 184] on img at bounding box center [508, 191] width 131 height 131
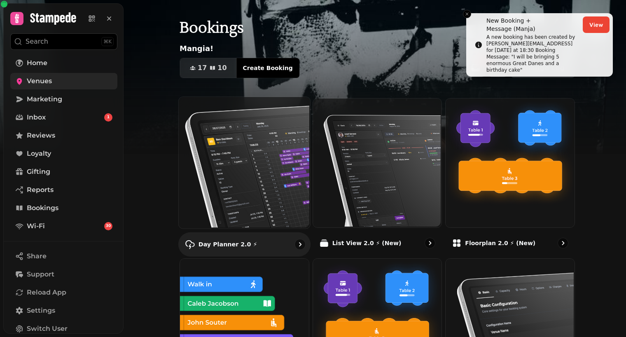
click at [245, 148] on img at bounding box center [243, 161] width 131 height 131
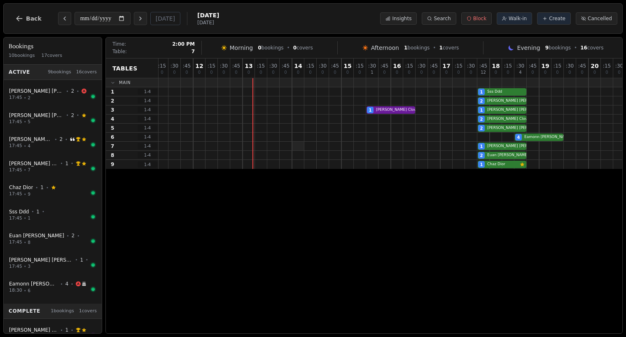
scroll to position [0, 213]
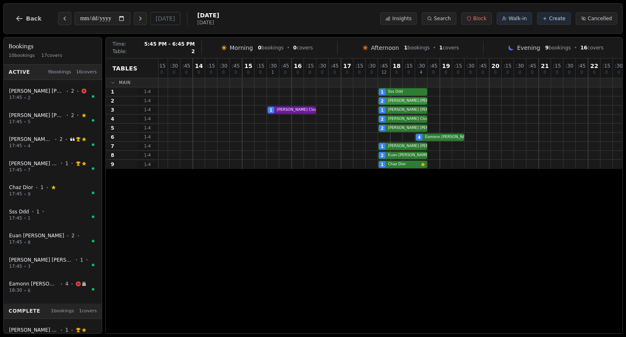
click at [400, 103] on div "2 Bianca Schwartz" at bounding box center [316, 100] width 741 height 9
select select "****"
select select "*"
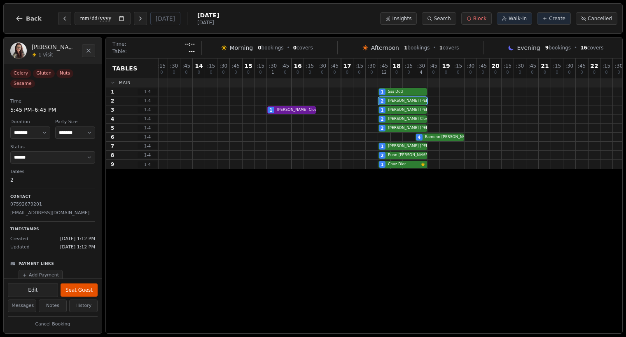
scroll to position [51, 0]
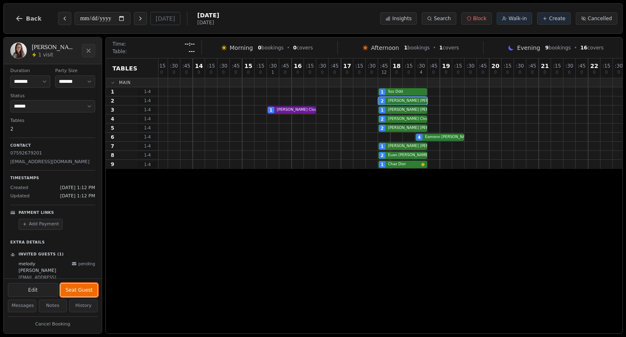
click at [79, 288] on button "Seat Guest" at bounding box center [79, 289] width 37 height 13
click at [81, 287] on button "Complete" at bounding box center [81, 289] width 34 height 13
click at [406, 109] on div "1 Patrick Clover VIP customer (10 visits) Customer has left a review 1 Joseph R…" at bounding box center [316, 109] width 741 height 9
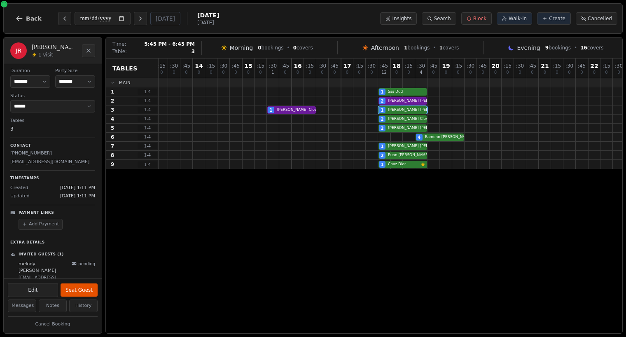
scroll to position [0, 0]
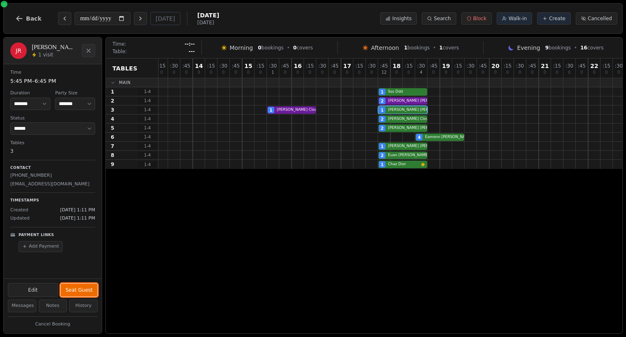
click at [85, 284] on button "Seat Guest" at bounding box center [79, 289] width 37 height 13
click at [84, 297] on div "Edit Complete" at bounding box center [53, 289] width 98 height 21
click at [84, 292] on button "Complete" at bounding box center [81, 289] width 34 height 13
click at [391, 121] on div "2 Patrick Clover VIP customer (5 visits) Customer has left a review" at bounding box center [316, 118] width 741 height 9
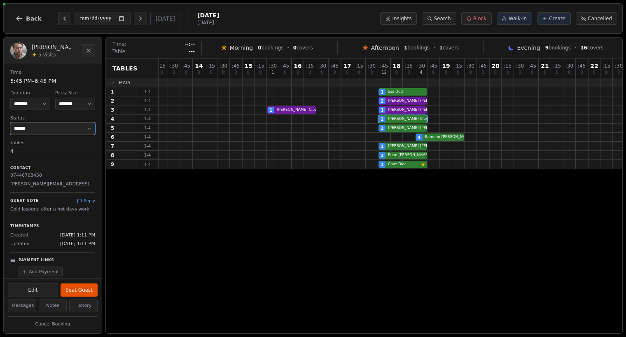
click at [58, 131] on select "**********" at bounding box center [52, 128] width 85 height 12
click at [10, 122] on select "**********" at bounding box center [52, 128] width 85 height 12
click at [406, 131] on div "2 Joe Foley Customer has left a review" at bounding box center [316, 128] width 741 height 9
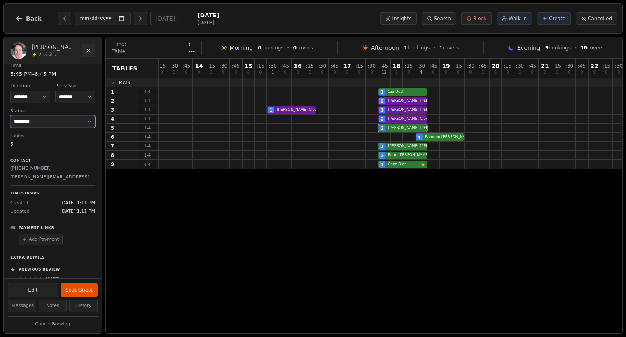
scroll to position [1, 0]
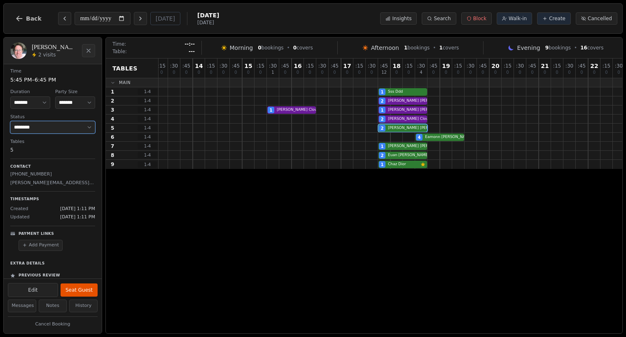
click at [58, 126] on select "**********" at bounding box center [52, 127] width 85 height 12
click at [10, 121] on select "**********" at bounding box center [52, 127] width 85 height 12
click at [431, 138] on div "4 Eamonn Kelly Birthday celebration" at bounding box center [316, 137] width 741 height 9
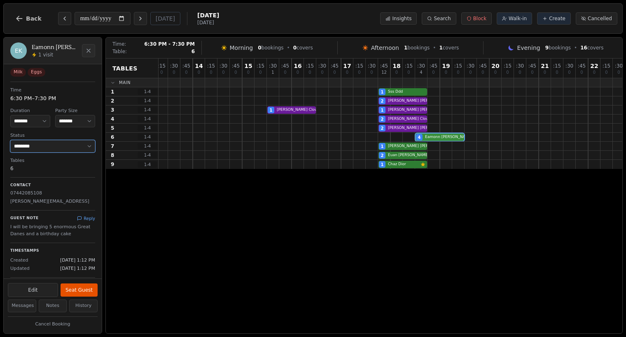
scroll to position [20, 0]
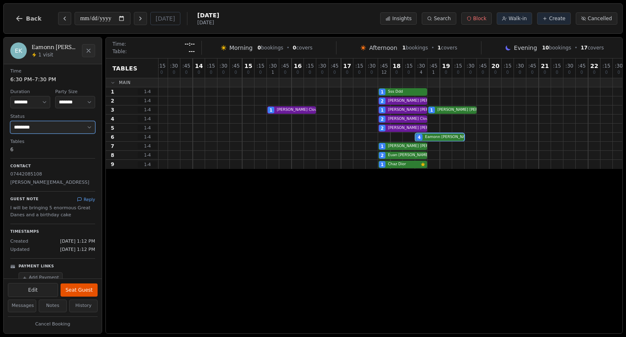
click at [57, 128] on select "**********" at bounding box center [52, 127] width 85 height 12
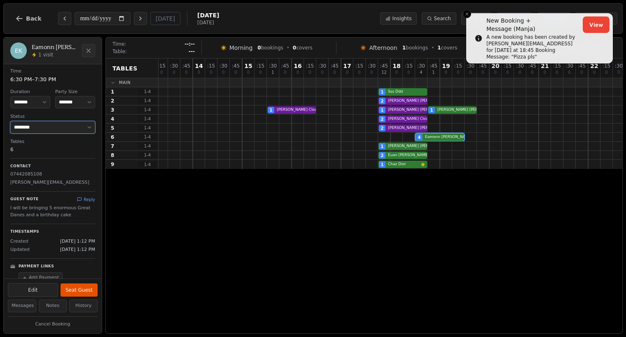
click at [10, 121] on select "**********" at bounding box center [52, 127] width 85 height 12
click at [409, 147] on div "1 Cameron Fitzsimmons VIP customer (5 visits) Customer has left a review" at bounding box center [316, 146] width 741 height 9
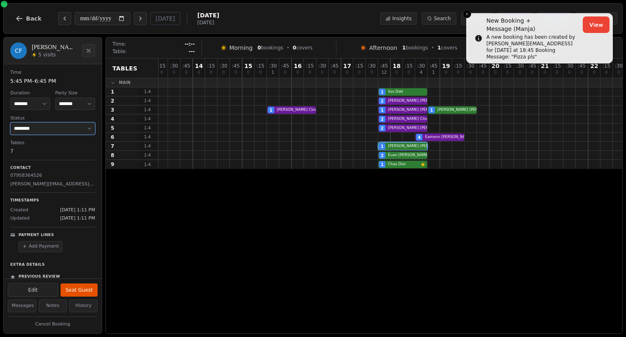
click at [77, 131] on select "**********" at bounding box center [52, 128] width 85 height 12
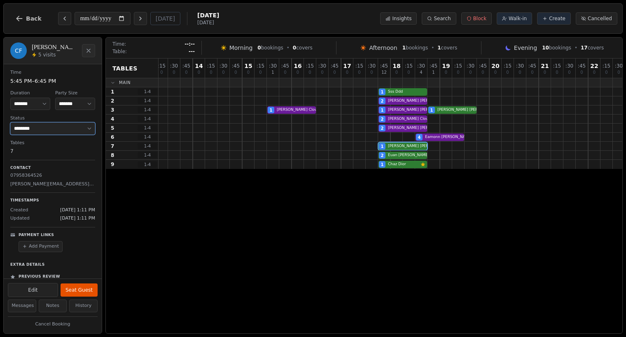
click at [10, 122] on select "**********" at bounding box center [52, 128] width 85 height 12
click at [396, 156] on div "2 Euan Campbell" at bounding box center [316, 155] width 741 height 9
click at [68, 126] on select "**********" at bounding box center [52, 128] width 85 height 12
click at [10, 122] on select "**********" at bounding box center [52, 128] width 85 height 12
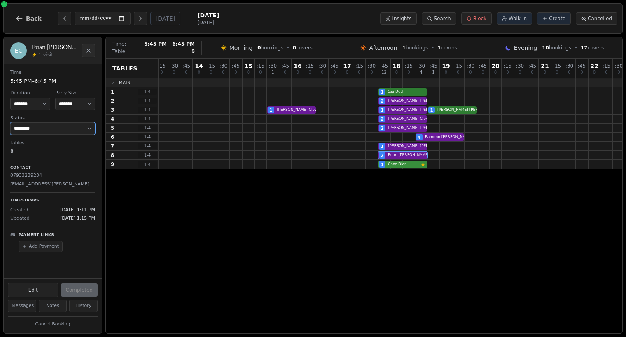
click at [409, 167] on div "1 Chaz Dior Customer has left a review" at bounding box center [316, 164] width 741 height 9
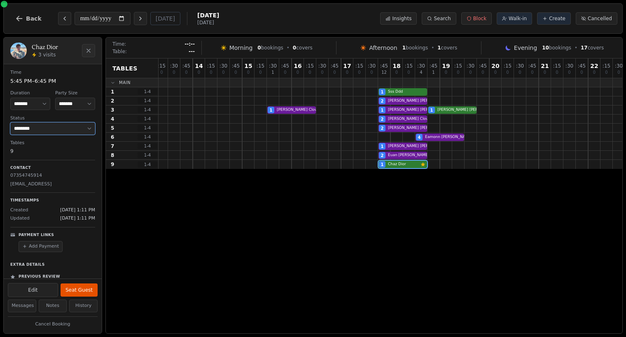
click at [50, 130] on select "**********" at bounding box center [52, 128] width 85 height 12
click at [10, 122] on select "**********" at bounding box center [52, 128] width 85 height 12
click at [457, 107] on div "1 Patrick Clover VIP customer (10 visits) Customer has left a review 1 Joseph R…" at bounding box center [316, 109] width 741 height 9
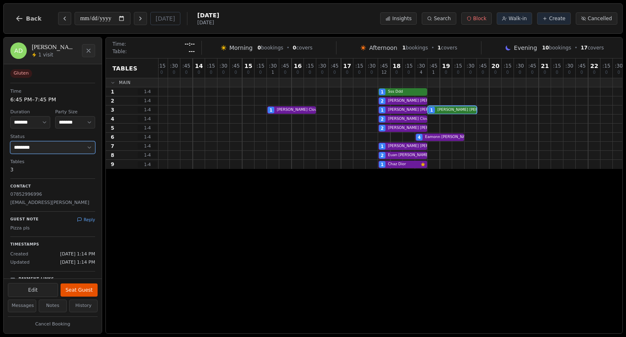
click at [72, 145] on select "**********" at bounding box center [52, 147] width 85 height 12
click at [10, 141] on select "**********" at bounding box center [52, 147] width 85 height 12
click at [407, 90] on div "1 Sss Ddd" at bounding box center [316, 91] width 741 height 9
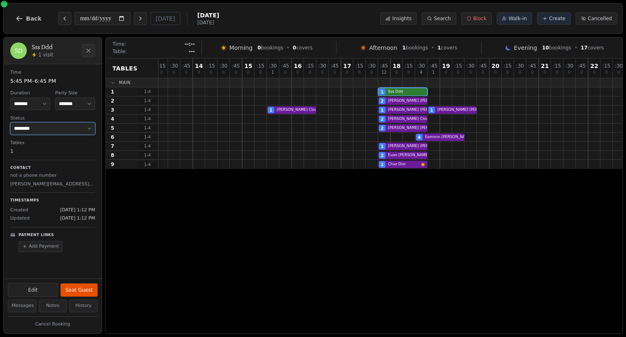
click at [65, 132] on select "**********" at bounding box center [52, 128] width 85 height 12
click at [10, 122] on select "**********" at bounding box center [52, 128] width 85 height 12
click at [382, 138] on div "1 Joseph Rennie Workflow email booking Customer has left a review 4 Eamonn Kell…" at bounding box center [316, 137] width 741 height 9
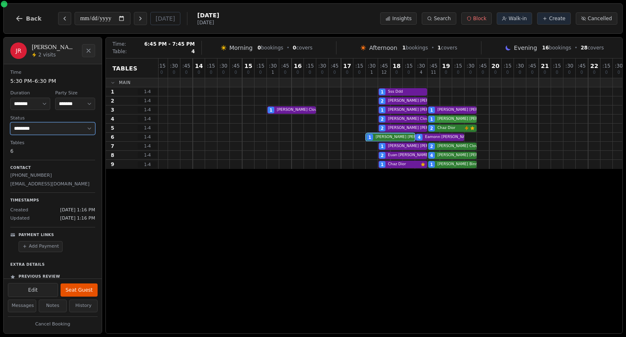
click at [453, 121] on div "2 Patrick Clover VIP customer (5 visits) Customer has left a review 1 Cameron F…" at bounding box center [316, 118] width 741 height 9
click at [83, 125] on select "**********" at bounding box center [52, 128] width 85 height 12
click at [10, 122] on select "**********" at bounding box center [52, 128] width 85 height 12
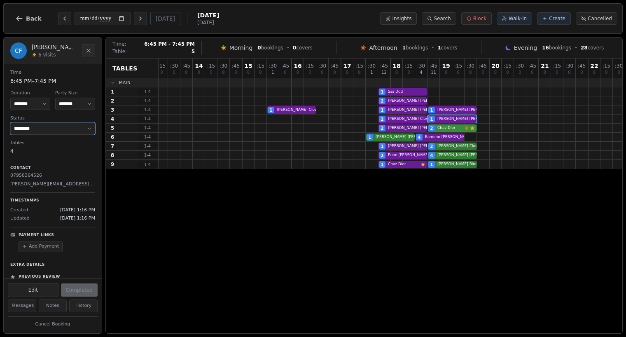
click at [453, 126] on div "2 Joe Foley Customer has left a review 2 Chaz Dior Workflow email booking Custo…" at bounding box center [316, 128] width 741 height 9
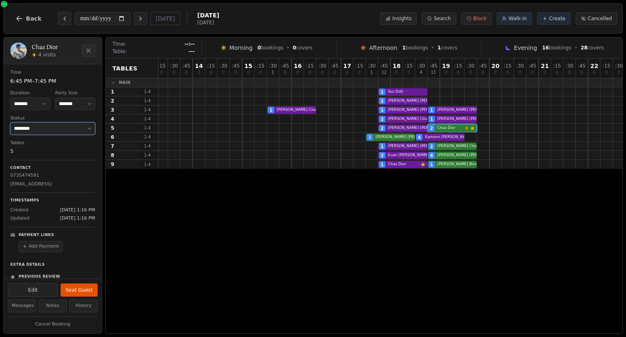
click at [69, 129] on select "**********" at bounding box center [52, 128] width 85 height 12
click at [10, 122] on select "**********" at bounding box center [52, 128] width 85 height 12
click at [394, 138] on div "1 Joseph Rennie Workflow email booking Customer has left a review 4 Eamonn Kell…" at bounding box center [316, 137] width 741 height 9
click at [85, 132] on select "**********" at bounding box center [52, 128] width 85 height 12
select select "********"
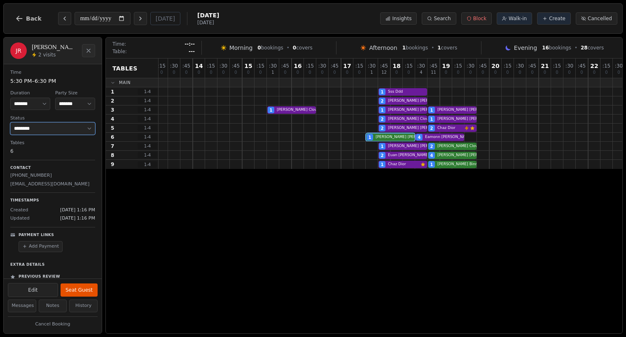
click at [10, 122] on select "**********" at bounding box center [52, 128] width 85 height 12
click at [457, 148] on div "1 Cameron Fitzsimmons VIP customer (5 visits) Customer has left a review 2 Patr…" at bounding box center [316, 146] width 741 height 9
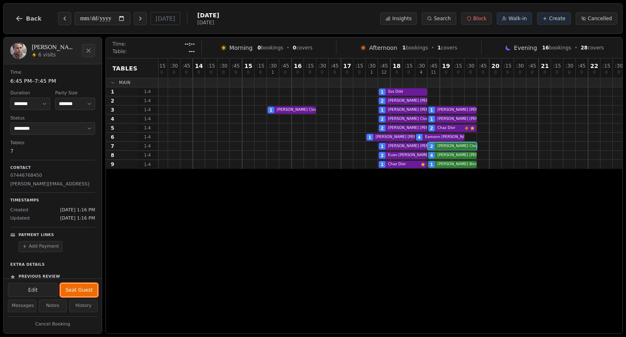
click at [79, 289] on button "Seat Guest" at bounding box center [79, 289] width 37 height 13
click at [79, 289] on button "Complete" at bounding box center [81, 289] width 34 height 13
click at [452, 154] on div "2 Euan Campbell 4 Joe Foley Workflow email booking Customer has left a review" at bounding box center [316, 155] width 741 height 9
click at [77, 285] on button "Seat Guest" at bounding box center [79, 289] width 37 height 13
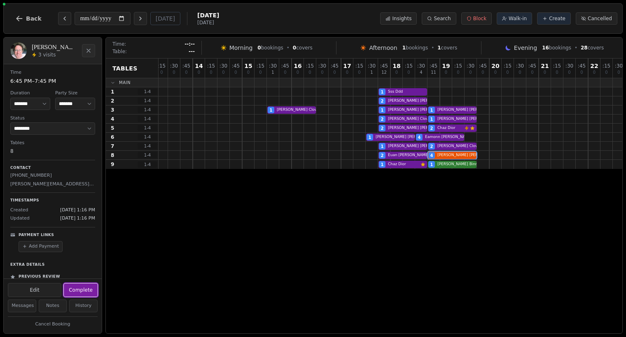
click at [79, 289] on button "Complete" at bounding box center [81, 289] width 34 height 13
click at [448, 165] on div "1 Chaz Dior Customer has left a review 1 Michael Binnick" at bounding box center [316, 164] width 741 height 9
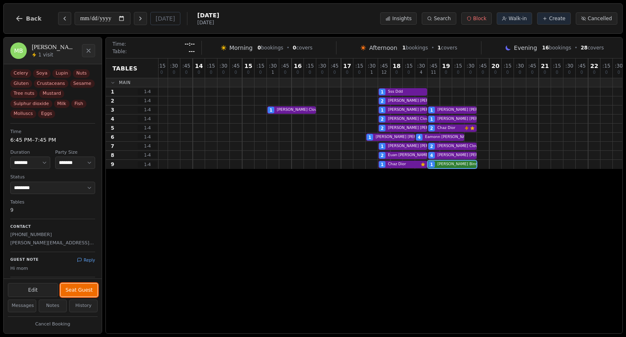
click at [86, 289] on button "Seat Guest" at bounding box center [79, 289] width 37 height 13
click at [86, 289] on button "Complete" at bounding box center [81, 289] width 34 height 13
click at [144, 21] on icon "Next day" at bounding box center [140, 18] width 7 height 7
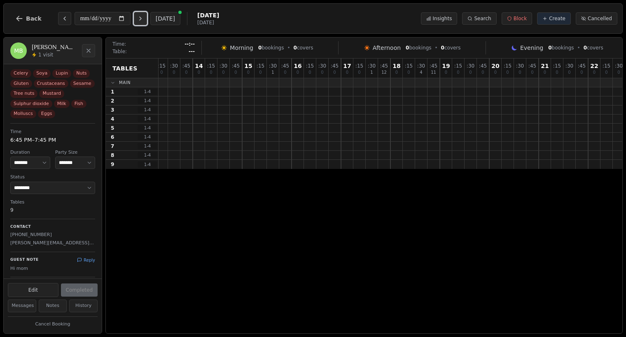
scroll to position [0, 166]
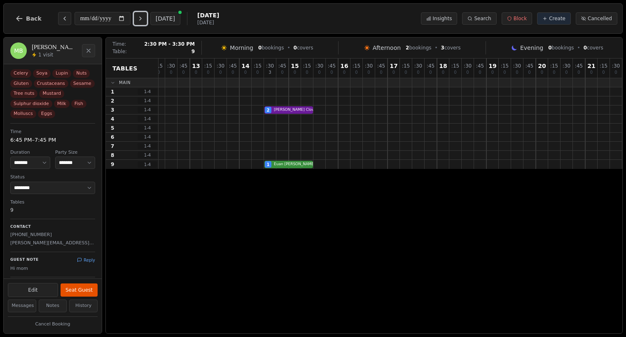
click at [305, 163] on div "1 Euan Campbell Workflow email booking" at bounding box center [307, 164] width 630 height 9
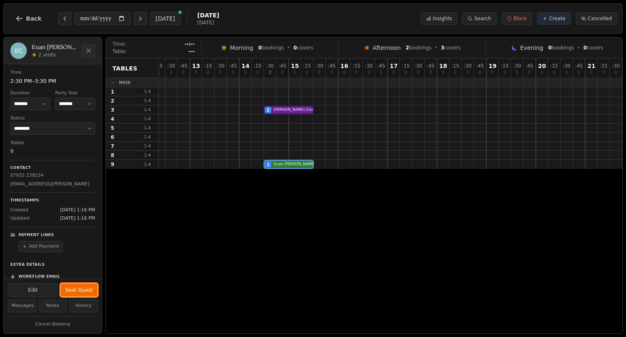
click at [84, 287] on button "Seat Guest" at bounding box center [79, 289] width 37 height 13
click at [84, 291] on button "Complete" at bounding box center [81, 289] width 34 height 13
click at [142, 16] on icon "Next day" at bounding box center [140, 18] width 7 height 7
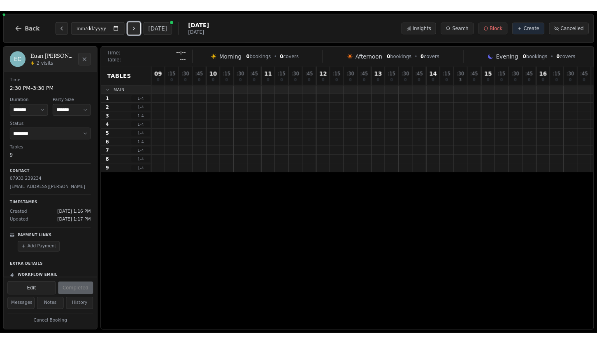
scroll to position [0, 0]
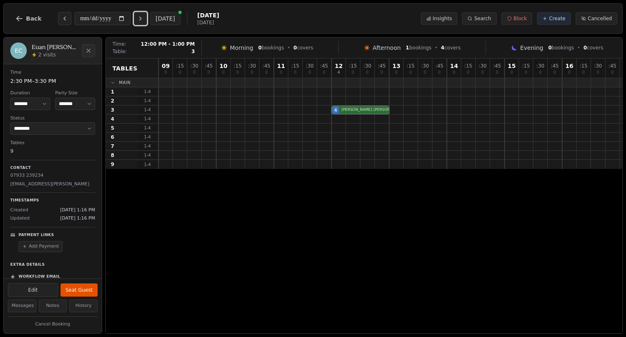
click at [364, 109] on div "4 Chris Wilkie" at bounding box center [390, 109] width 464 height 9
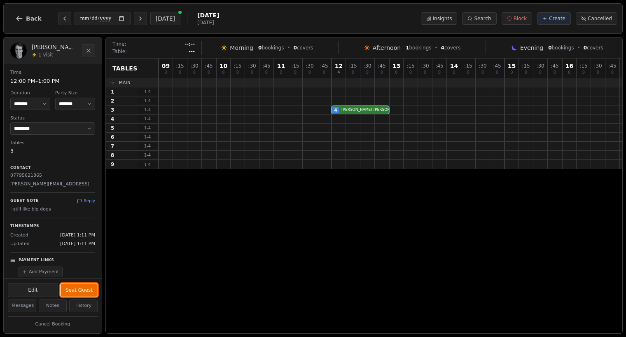
click at [82, 287] on button "Seat Guest" at bounding box center [79, 289] width 37 height 13
click at [82, 287] on button "Complete" at bounding box center [81, 289] width 34 height 13
click at [144, 21] on icon "Next day" at bounding box center [140, 18] width 7 height 7
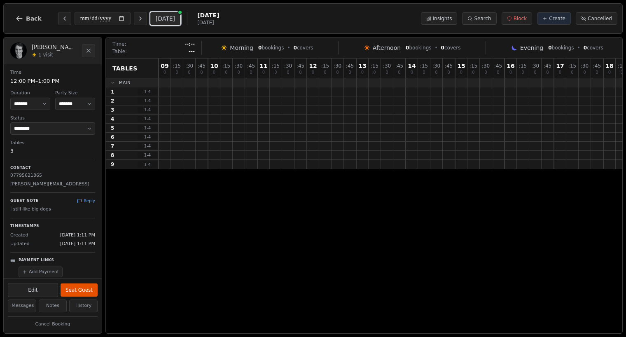
click at [171, 24] on button "[DATE]" at bounding box center [165, 18] width 30 height 13
type input "**********"
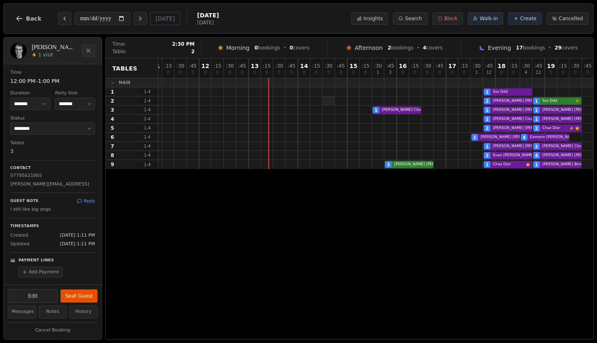
scroll to position [0, 306]
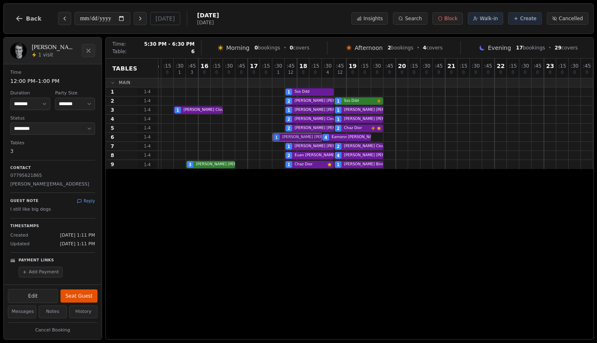
click at [309, 137] on div "1 Joseph Rennie Workflow email booking Customer has left a review 4 Eamonn Kell…" at bounding box center [223, 137] width 741 height 9
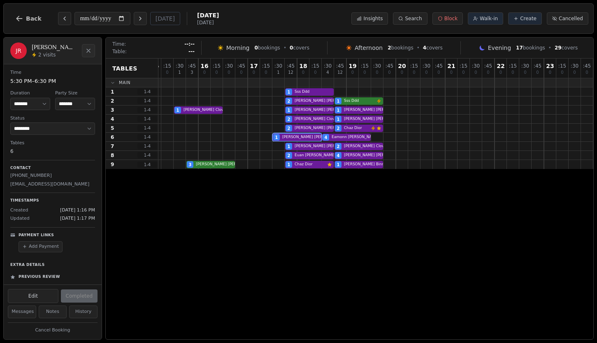
scroll to position [71, 0]
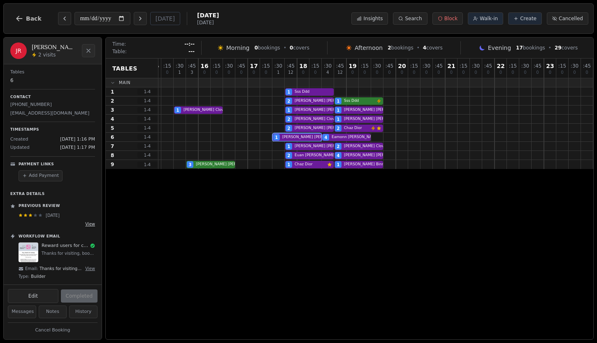
click at [92, 222] on button "View" at bounding box center [90, 224] width 10 height 6
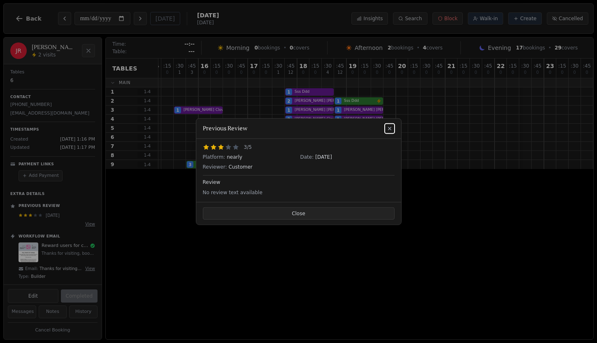
click at [394, 124] on div "Previous Review" at bounding box center [298, 129] width 205 height 20
click at [391, 128] on icon at bounding box center [390, 128] width 7 height 7
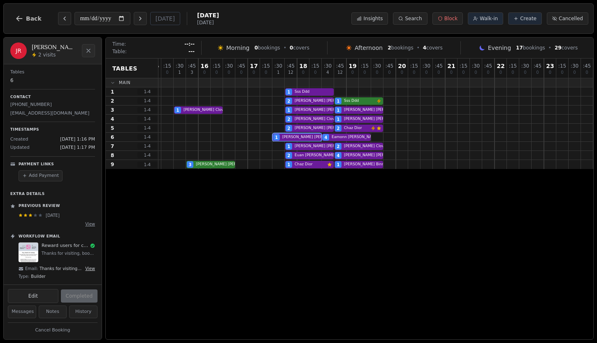
click at [93, 268] on button "View" at bounding box center [90, 268] width 10 height 6
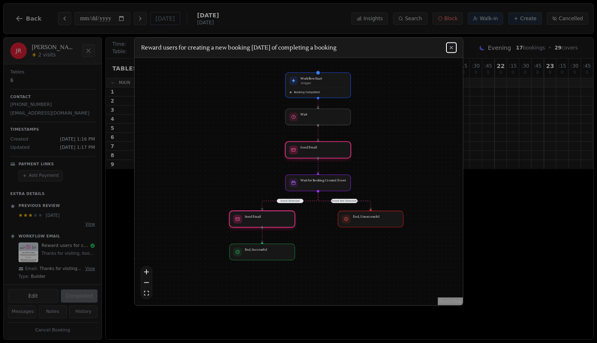
drag, startPoint x: 180, startPoint y: 150, endPoint x: 259, endPoint y: 156, distance: 79.2
click at [259, 156] on div "Event Detected Event Not Detected Workflow Start 1 trigger Booking Completed Wa…" at bounding box center [299, 181] width 329 height 247
click at [456, 46] on button at bounding box center [452, 48] width 10 height 10
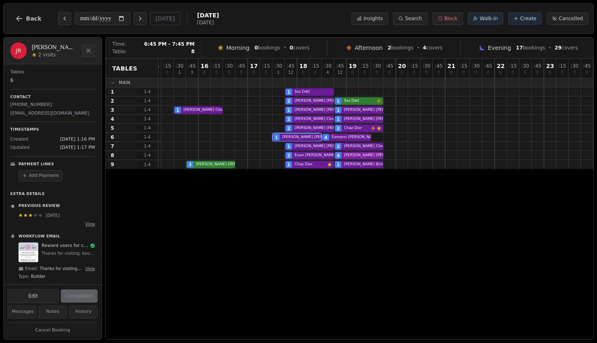
click at [373, 156] on div "2 Euan Campbell 4 Joe Foley Workflow email booking Customer has left a review" at bounding box center [223, 155] width 741 height 9
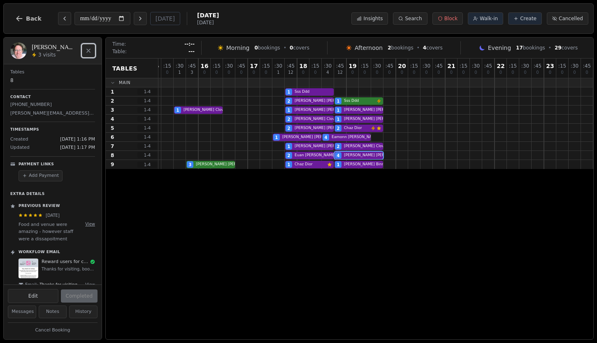
click at [89, 54] on icon "Close" at bounding box center [88, 50] width 7 height 7
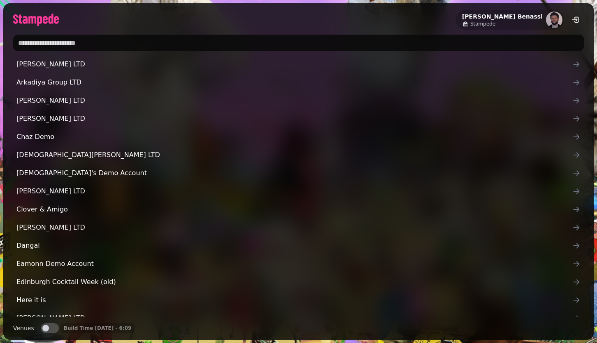
click at [214, 47] on input "text" at bounding box center [298, 43] width 571 height 16
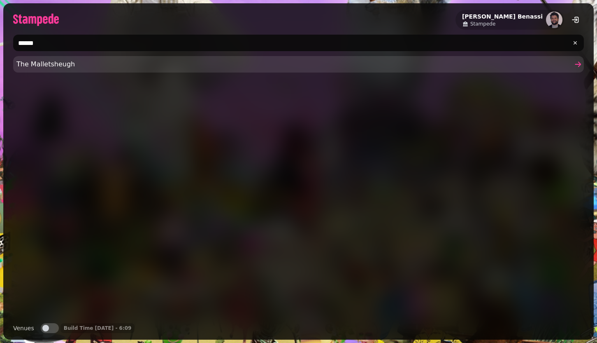
type input "******"
click at [128, 63] on span "The Malletsheugh" at bounding box center [294, 64] width 556 height 10
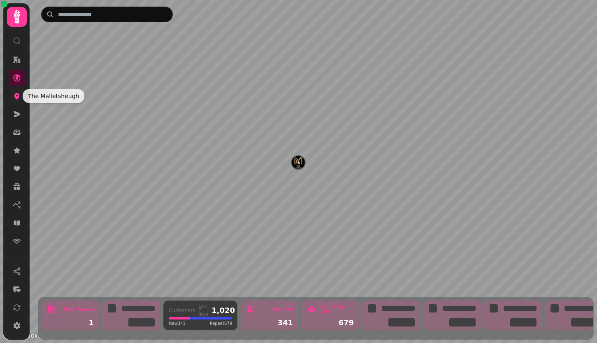
click at [18, 96] on icon at bounding box center [16, 96] width 5 height 7
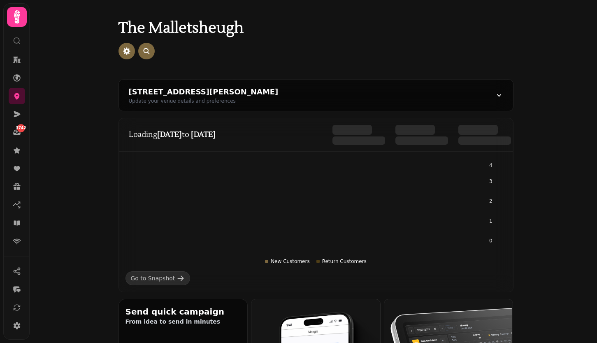
scroll to position [246, 0]
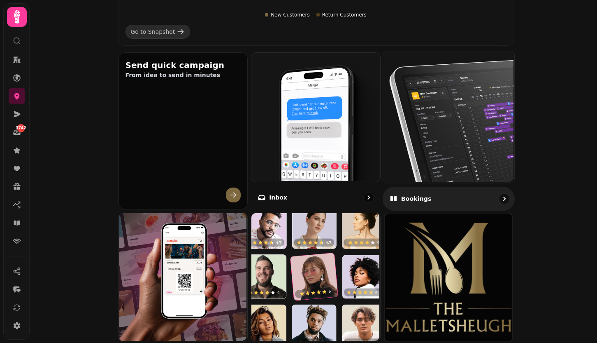
click at [467, 128] on img at bounding box center [447, 115] width 131 height 131
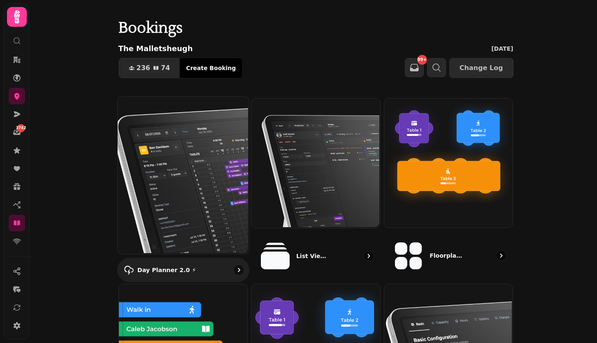
click at [170, 186] on img at bounding box center [182, 174] width 131 height 157
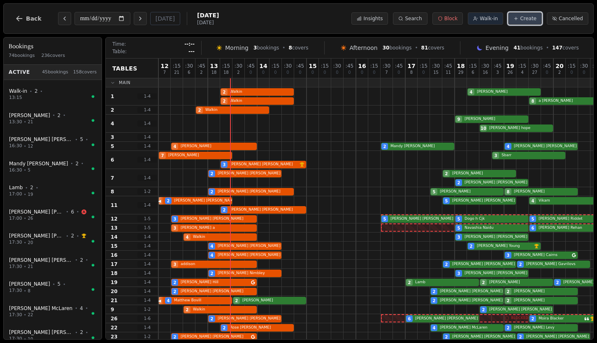
click at [531, 19] on span "Create" at bounding box center [528, 18] width 16 height 7
select select "*"
select select "****"
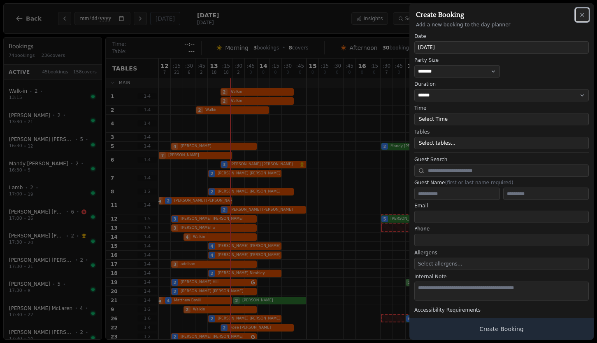
click at [583, 14] on icon "button" at bounding box center [582, 15] width 7 height 7
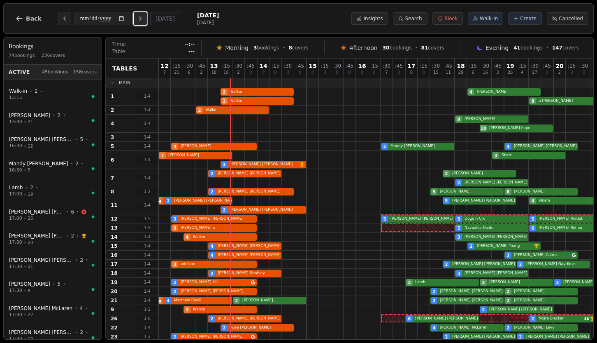
click at [147, 19] on button "Next day" at bounding box center [140, 18] width 13 height 13
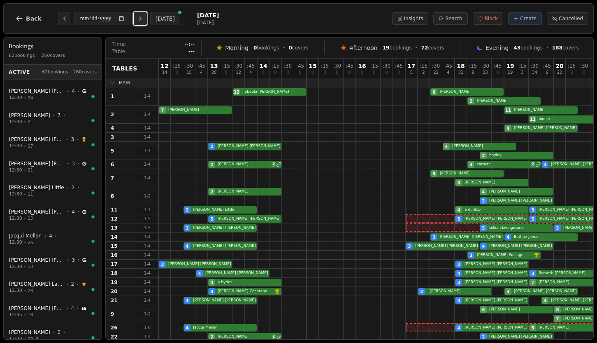
click at [147, 19] on button "Next day" at bounding box center [140, 18] width 13 height 13
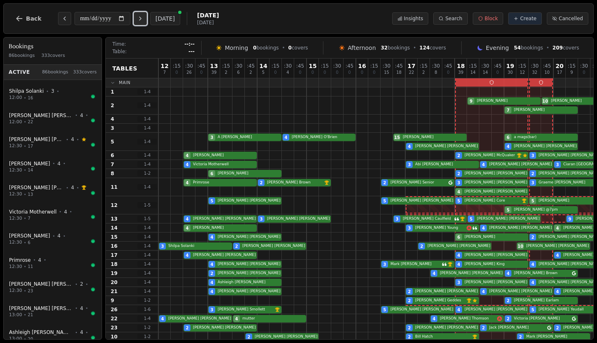
click at [147, 19] on button "Next day" at bounding box center [140, 18] width 13 height 13
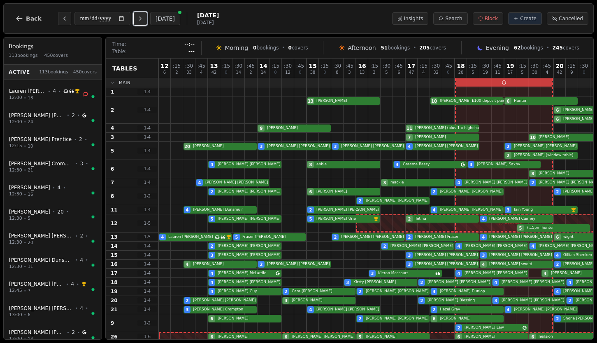
click at [147, 19] on button "Next day" at bounding box center [140, 18] width 13 height 13
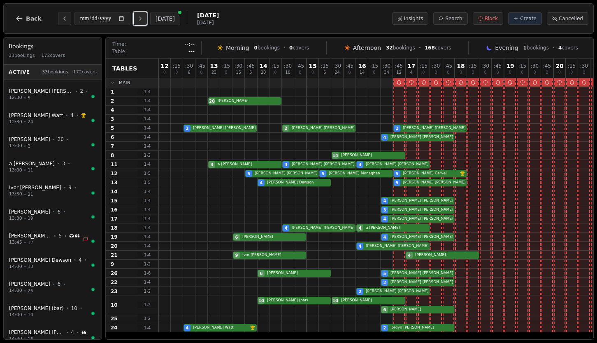
click at [147, 19] on button "Next day" at bounding box center [140, 18] width 13 height 13
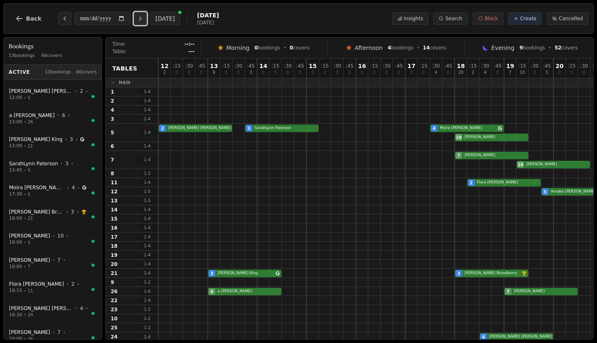
click at [147, 19] on button "Next day" at bounding box center [140, 18] width 13 height 13
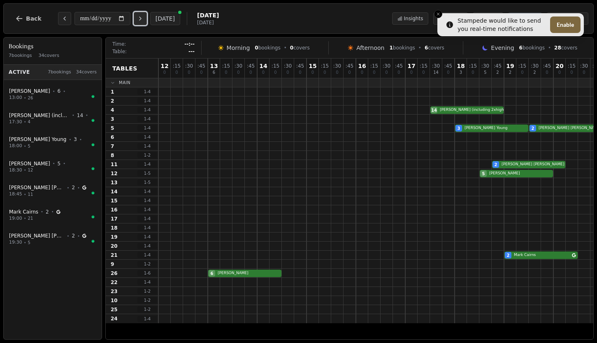
click at [147, 19] on button "Next day" at bounding box center [140, 18] width 13 height 13
type input "**********"
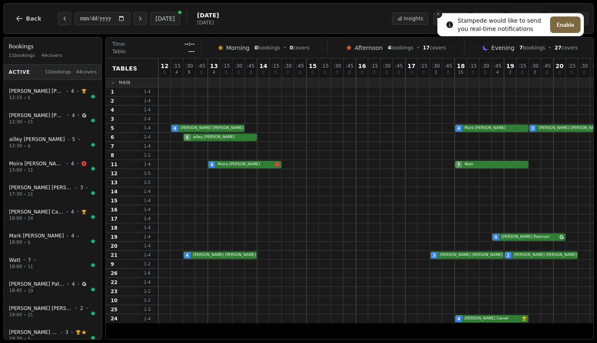
click at [438, 12] on icon "Close toast" at bounding box center [438, 14] width 5 height 5
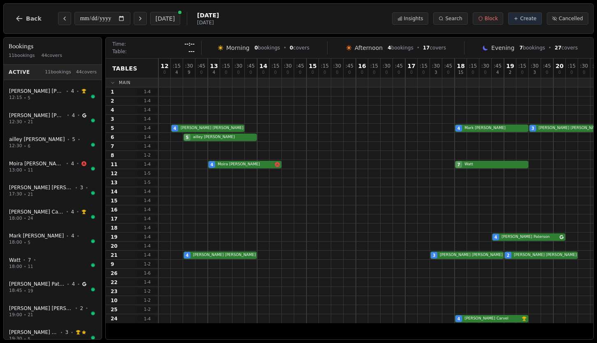
click at [379, 34] on div "**********" at bounding box center [298, 171] width 597 height 343
click at [526, 22] on button "Create" at bounding box center [525, 18] width 34 height 12
select select "*"
select select "****"
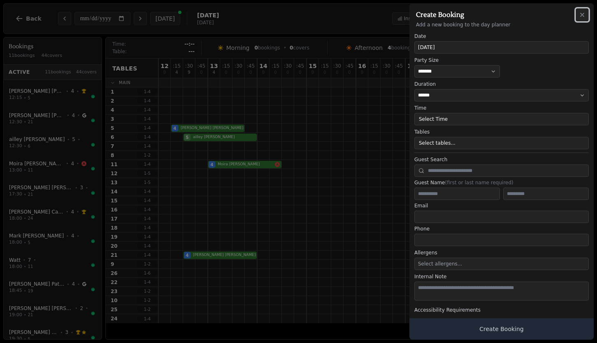
click at [580, 17] on icon "button" at bounding box center [582, 15] width 7 height 7
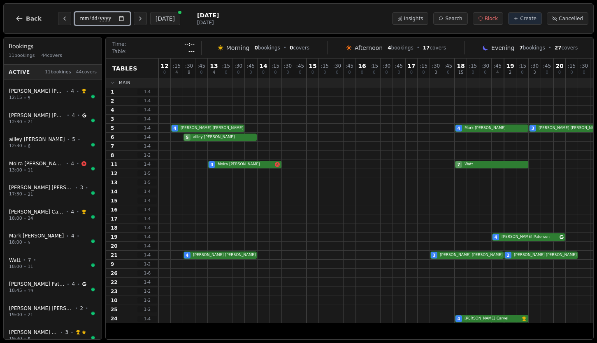
click at [124, 18] on input "**********" at bounding box center [103, 18] width 56 height 13
type input "**********"
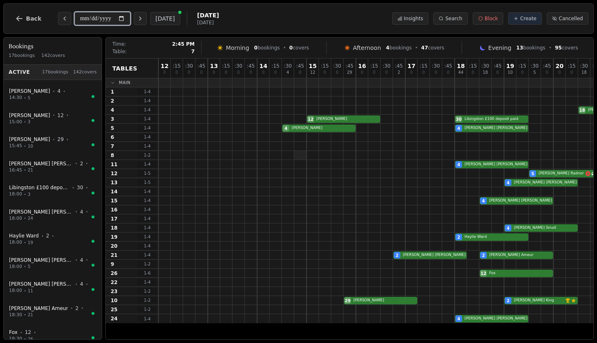
scroll to position [0, 84]
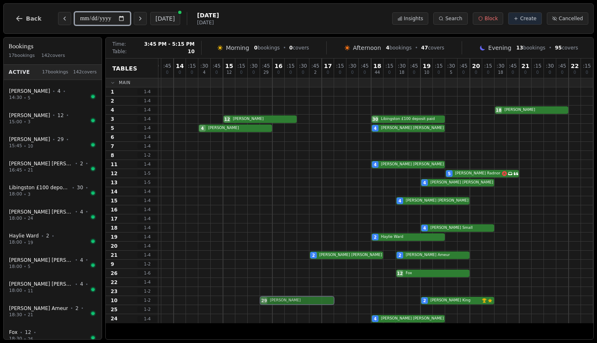
click at [284, 303] on div "29 [PERSON_NAME] 2 [PERSON_NAME] VIP customer (17 visits) Customer has left a r…" at bounding box center [334, 300] width 519 height 9
select select "****"
select select "**"
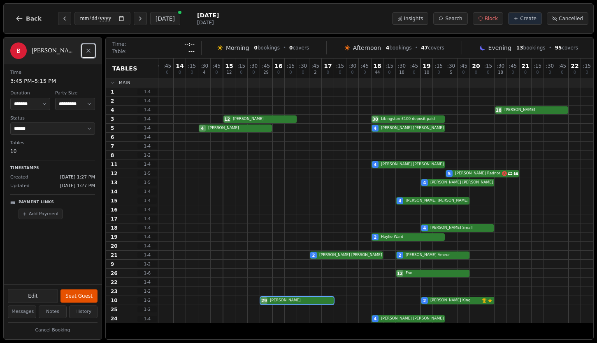
click at [87, 56] on button "Close" at bounding box center [88, 50] width 13 height 13
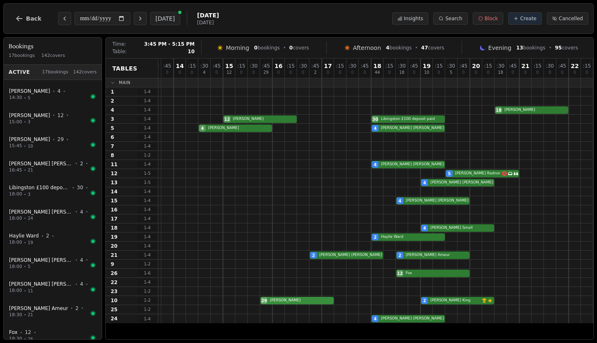
click at [289, 298] on div "29 [PERSON_NAME] 2 [PERSON_NAME] VIP customer (17 visits) Customer has left a r…" at bounding box center [334, 300] width 519 height 9
select select "****"
select select "**"
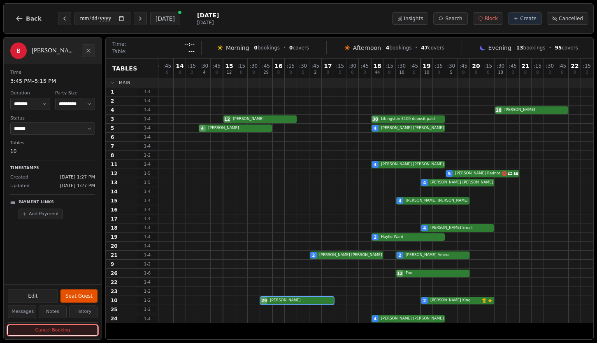
click at [68, 331] on button "Cancel Booking" at bounding box center [53, 330] width 90 height 10
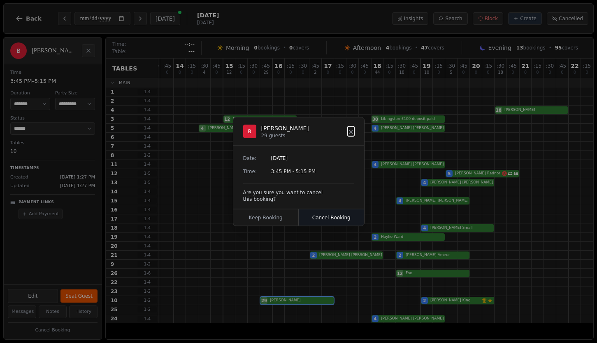
click at [333, 213] on button "Cancel Booking" at bounding box center [331, 217] width 65 height 16
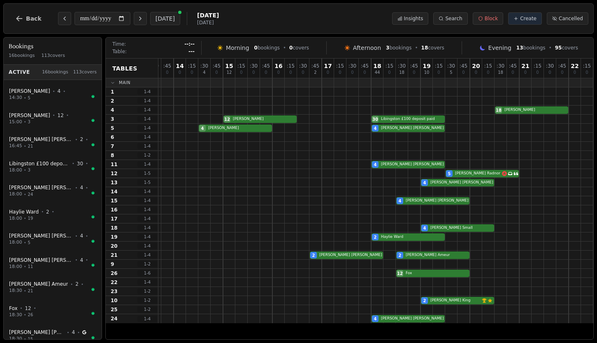
click at [7, 23] on div "**********" at bounding box center [298, 18] width 591 height 30
click at [28, 21] on span "Back" at bounding box center [34, 19] width 16 height 6
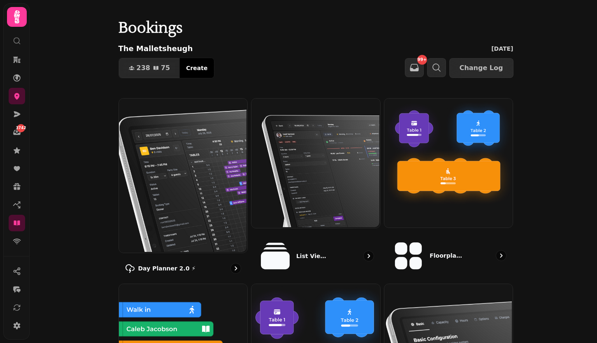
click at [18, 24] on icon at bounding box center [17, 17] width 16 height 16
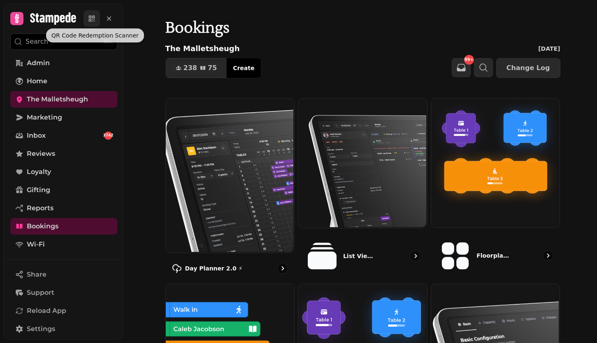
click at [91, 22] on icon at bounding box center [92, 18] width 8 height 8
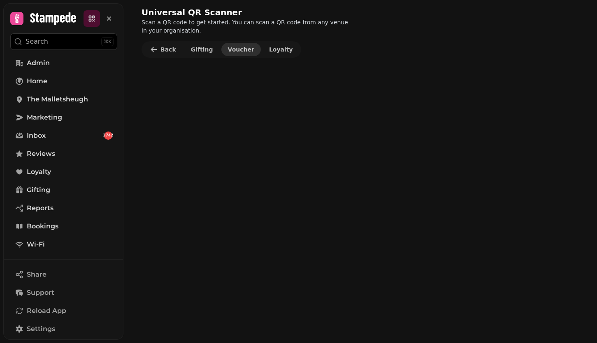
click at [239, 50] on span "Voucher" at bounding box center [241, 50] width 26 height 6
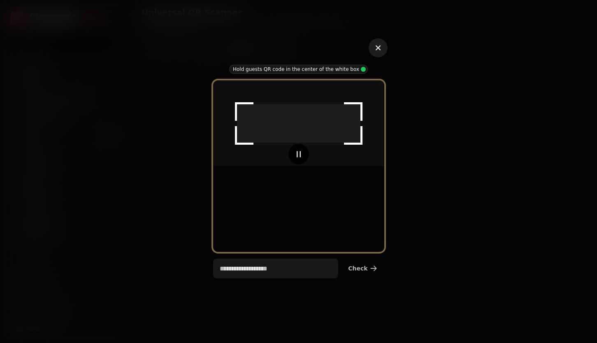
click at [377, 52] on icon "button" at bounding box center [378, 48] width 10 height 10
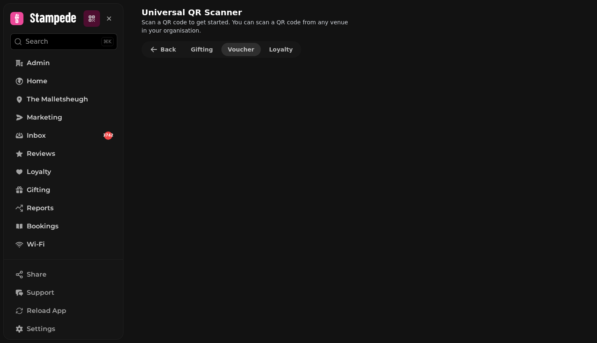
click at [238, 48] on span "Voucher" at bounding box center [241, 50] width 26 height 6
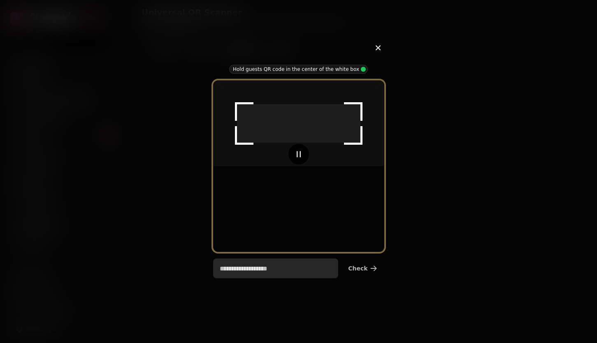
click at [273, 270] on input "text" at bounding box center [276, 268] width 126 height 20
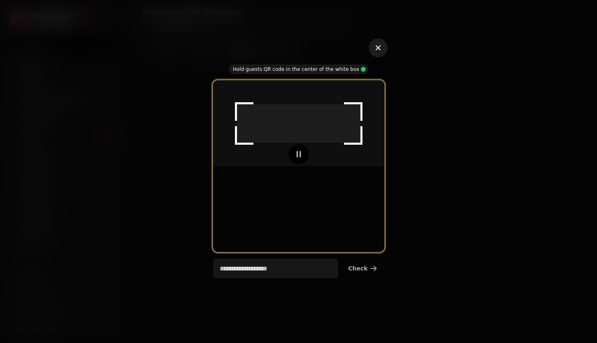
click at [382, 49] on icon "button" at bounding box center [378, 48] width 10 height 10
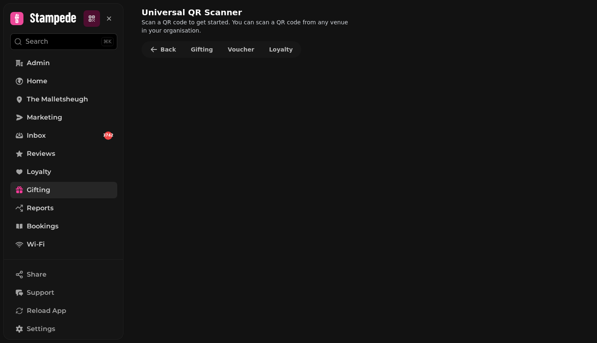
click at [23, 191] on icon at bounding box center [19, 190] width 8 height 8
